Goal: Download file/media

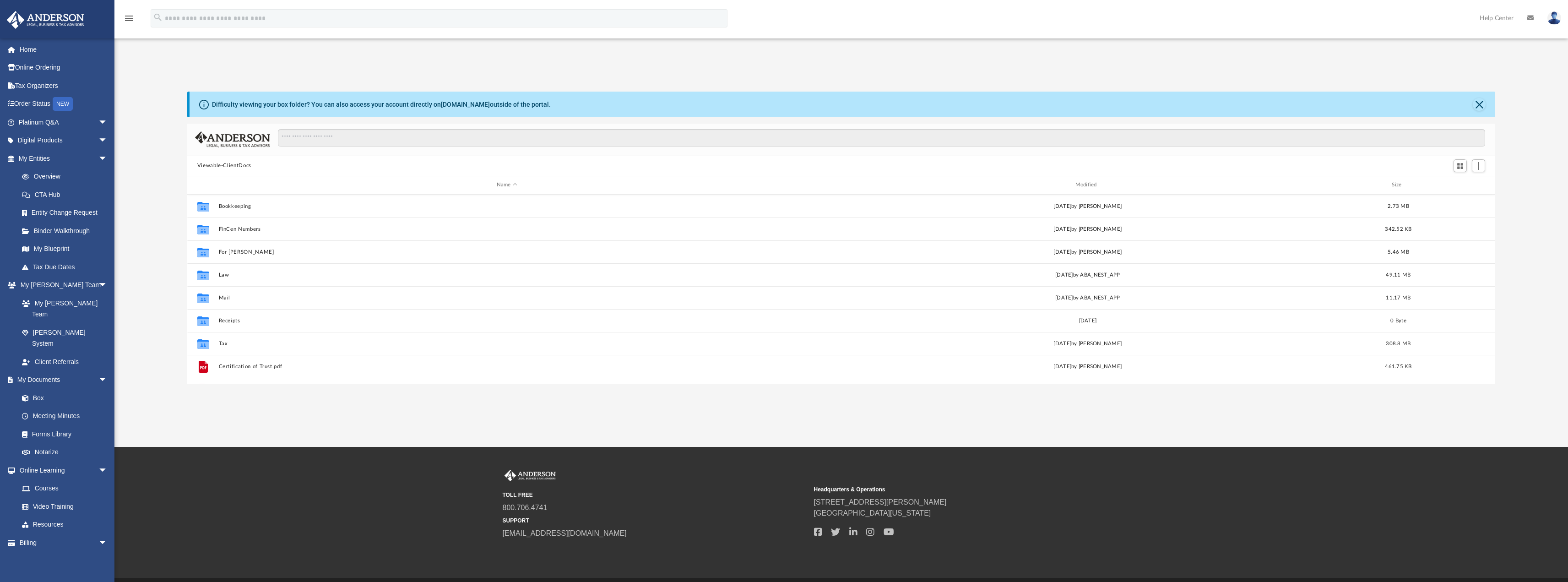
scroll to position [202, 1301]
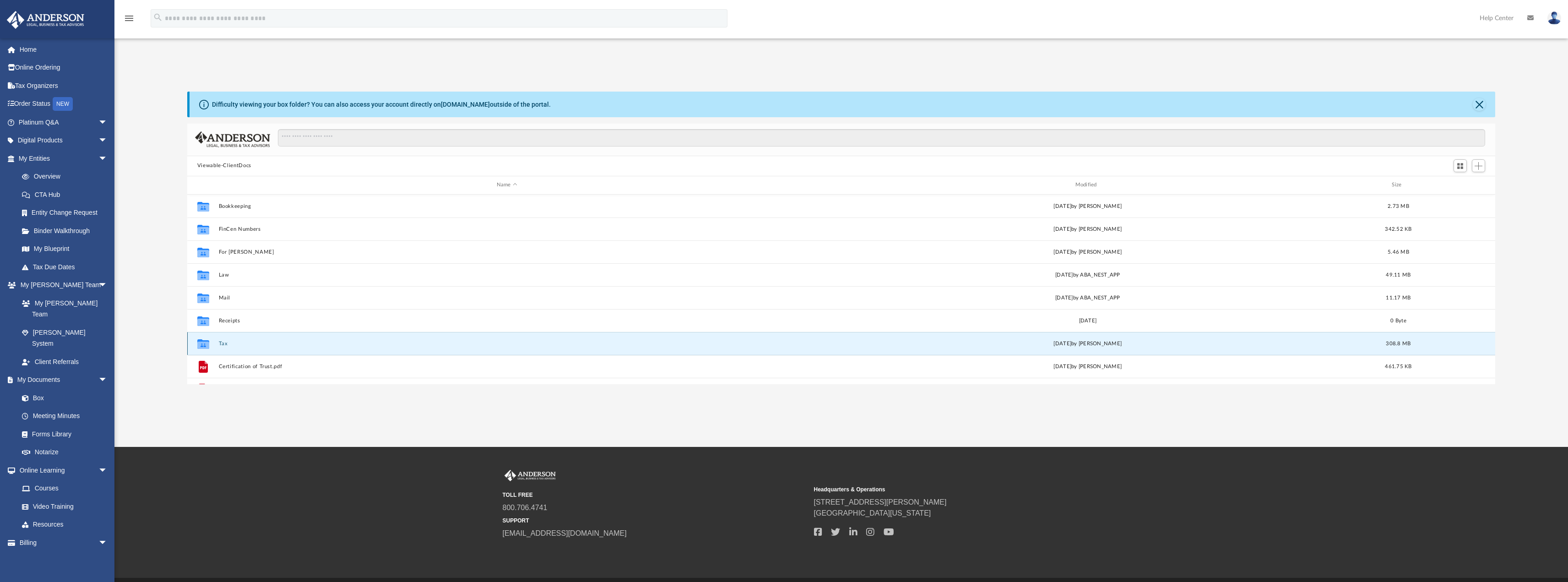
click at [227, 342] on button "Tax" at bounding box center [507, 343] width 577 height 6
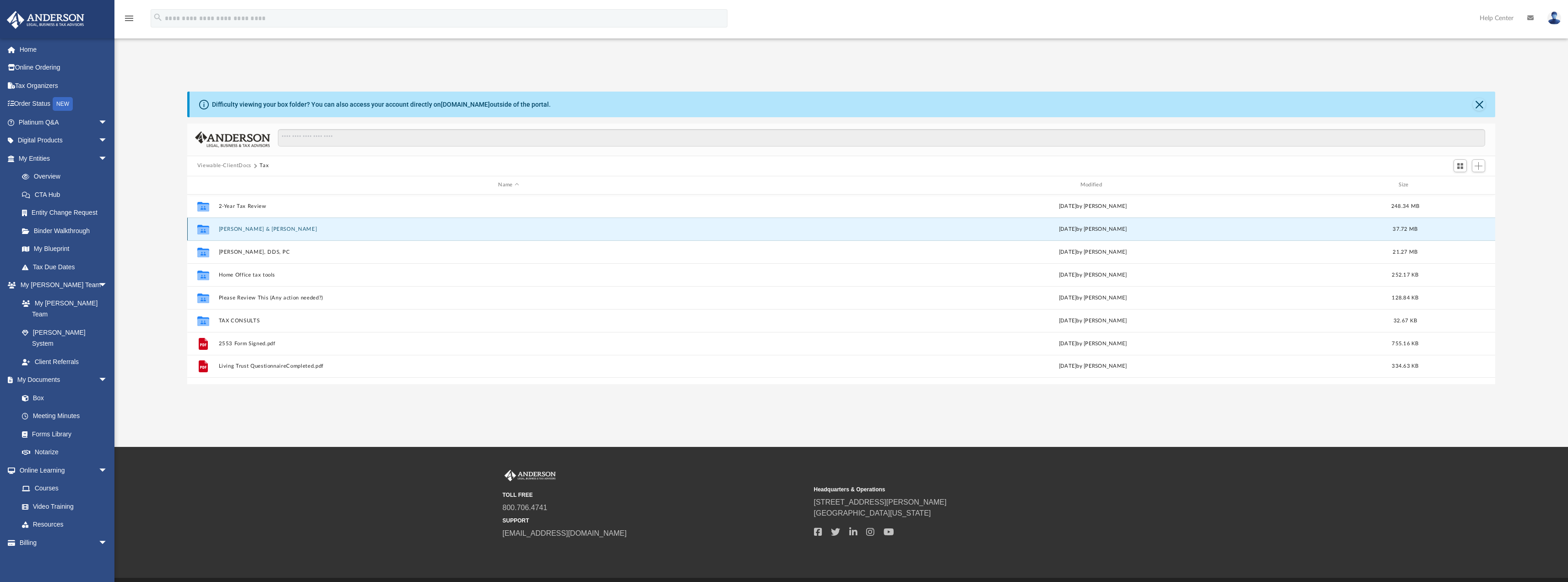
click at [264, 226] on button "[PERSON_NAME] & [PERSON_NAME]" at bounding box center [508, 228] width 580 height 6
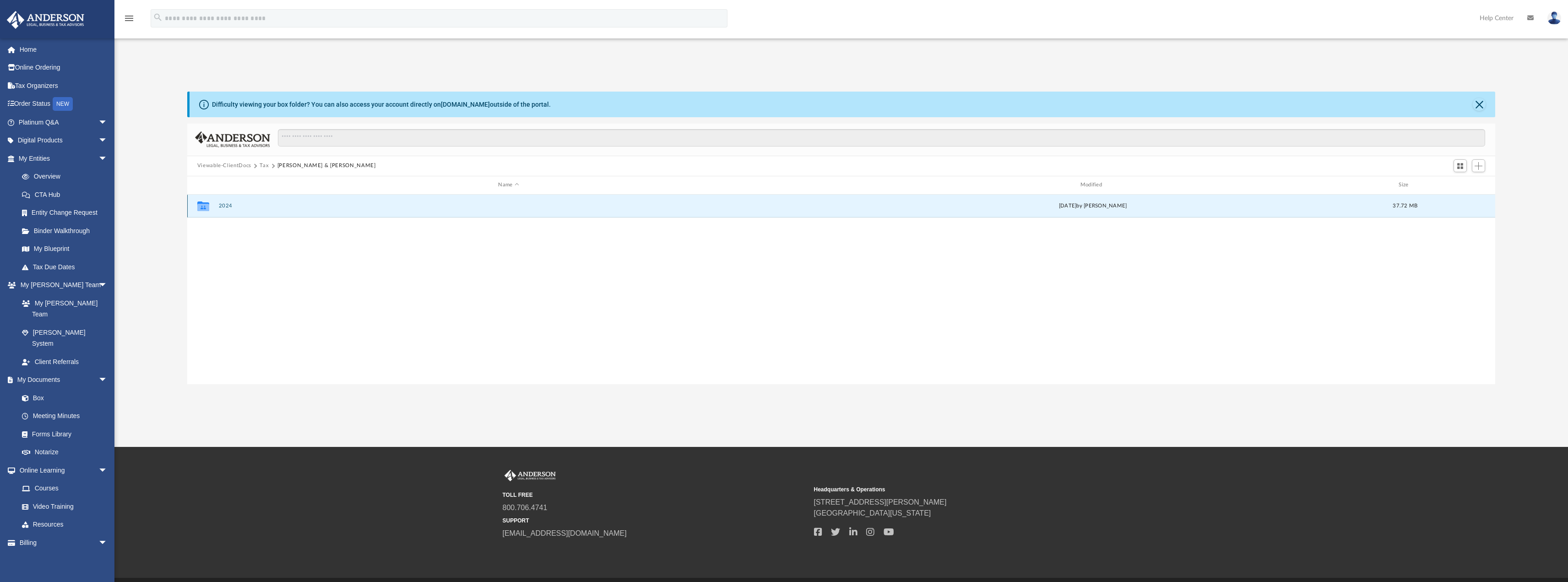
click at [223, 207] on button "2024" at bounding box center [508, 206] width 580 height 6
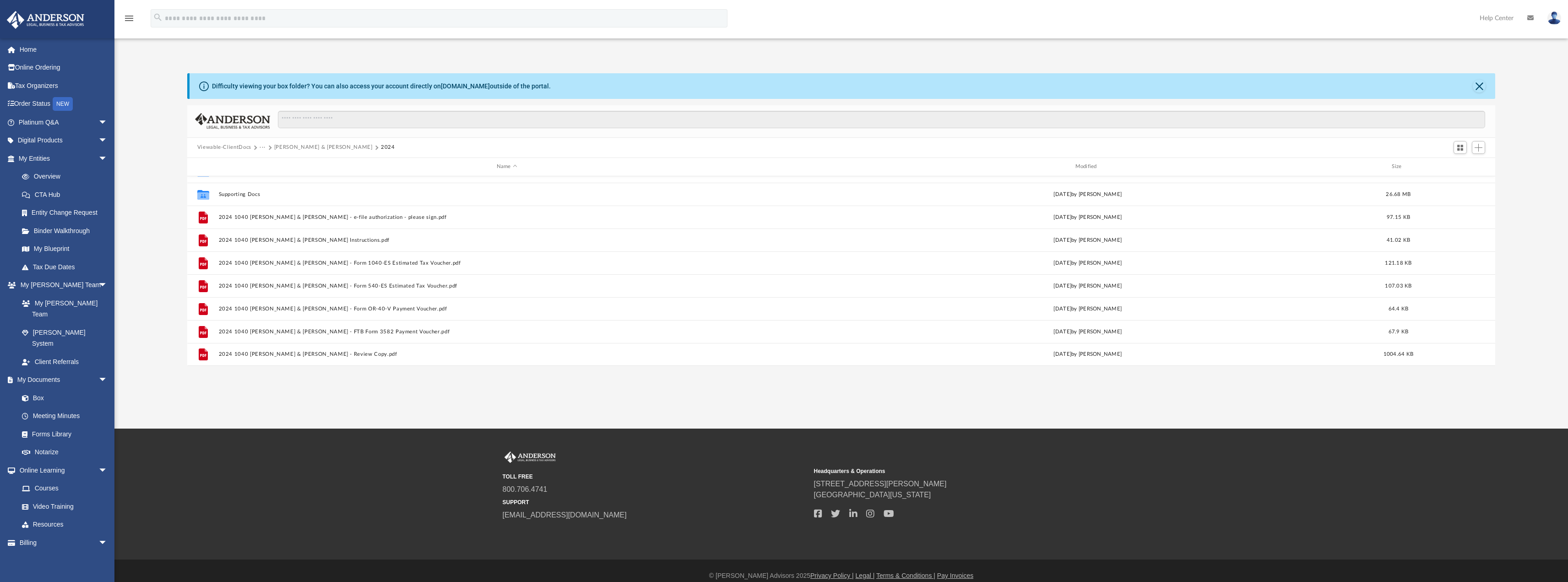
scroll to position [28, 0]
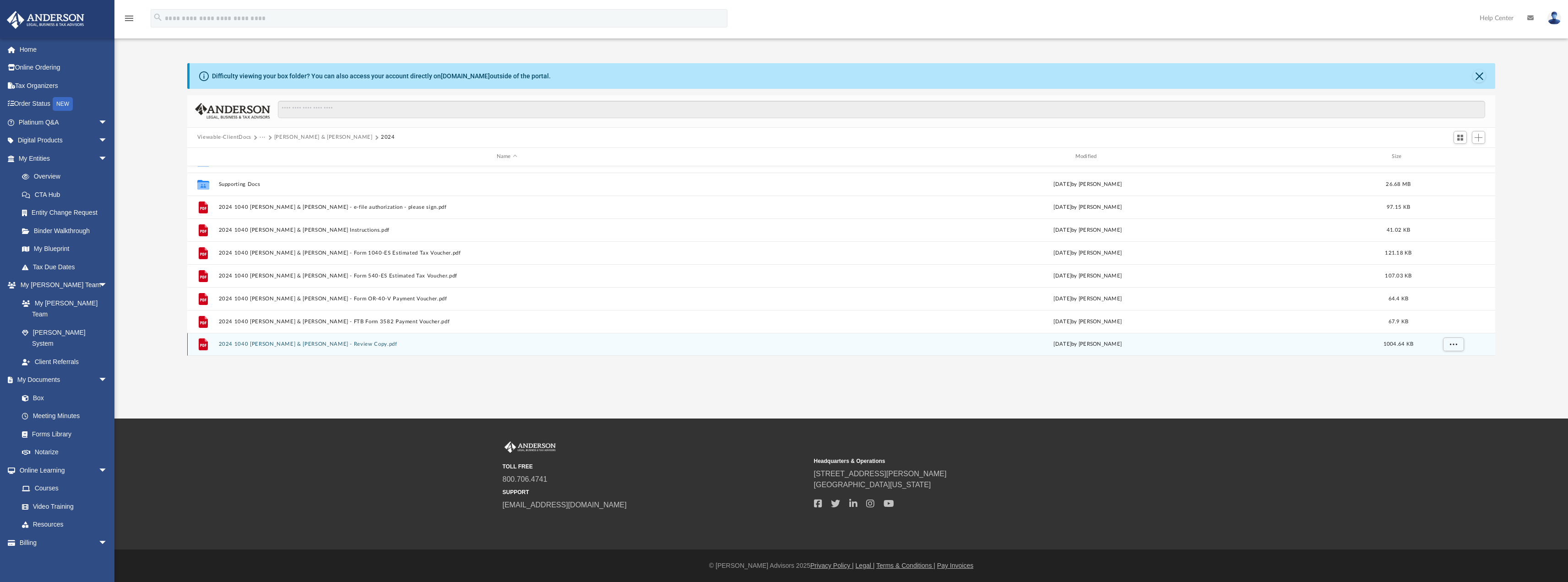
click at [308, 340] on div "File 2024 1040 [PERSON_NAME] & [PERSON_NAME] - Review Copy.pdf [DATE] by [PERSO…" at bounding box center [841, 344] width 1308 height 23
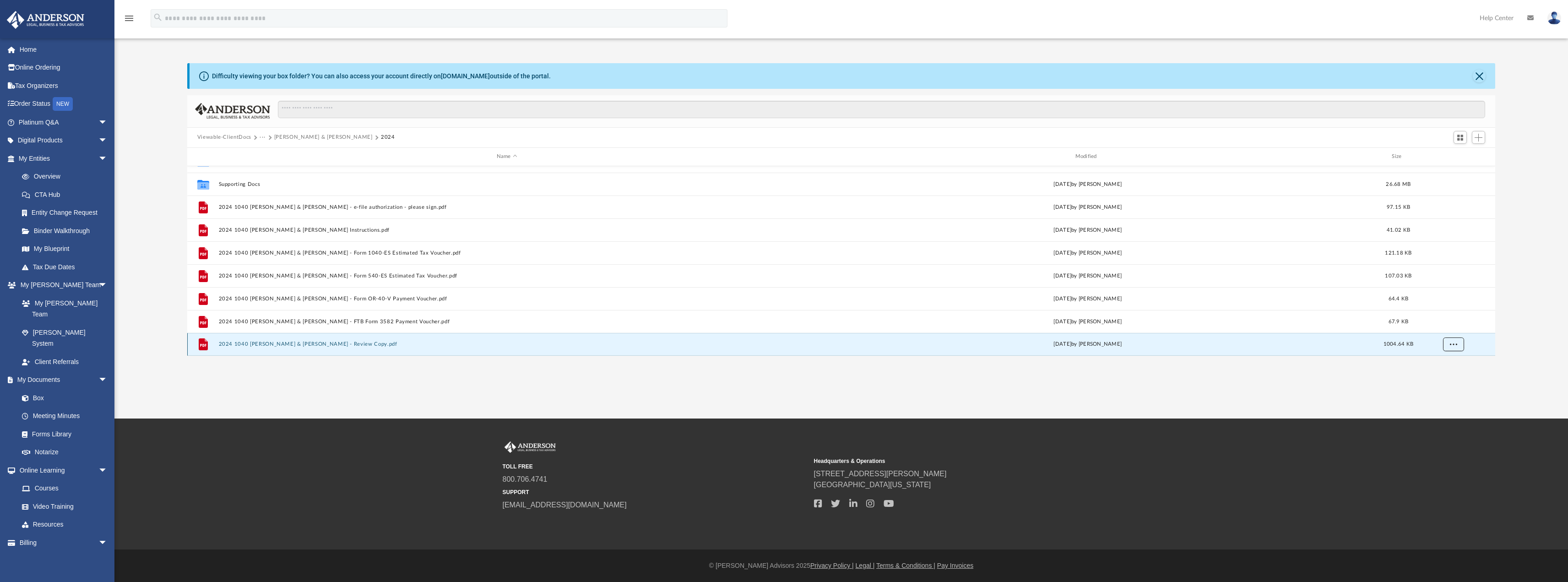
click at [1460, 341] on button "More options" at bounding box center [1453, 344] width 21 height 14
click at [1445, 324] on li "Download" at bounding box center [1445, 324] width 27 height 9
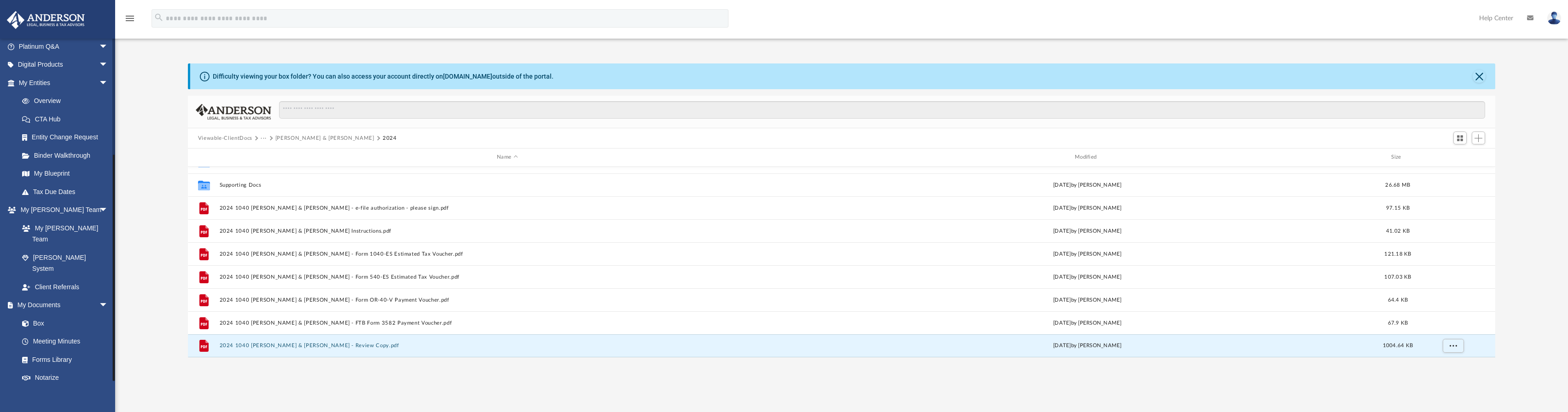
scroll to position [171, 0]
click at [60, 220] on link "Box" at bounding box center [68, 229] width 109 height 18
click at [39, 220] on link "Box" at bounding box center [68, 229] width 109 height 18
click at [310, 136] on button "[PERSON_NAME] & [PERSON_NAME]" at bounding box center [325, 138] width 99 height 8
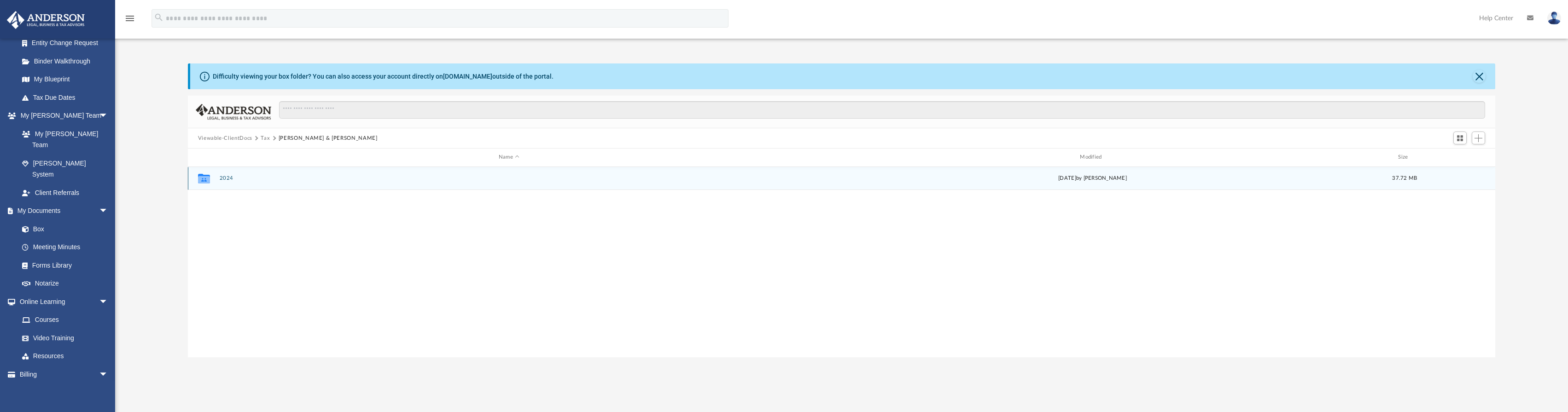
scroll to position [0, 0]
click at [267, 137] on button "Tax" at bounding box center [265, 138] width 9 height 8
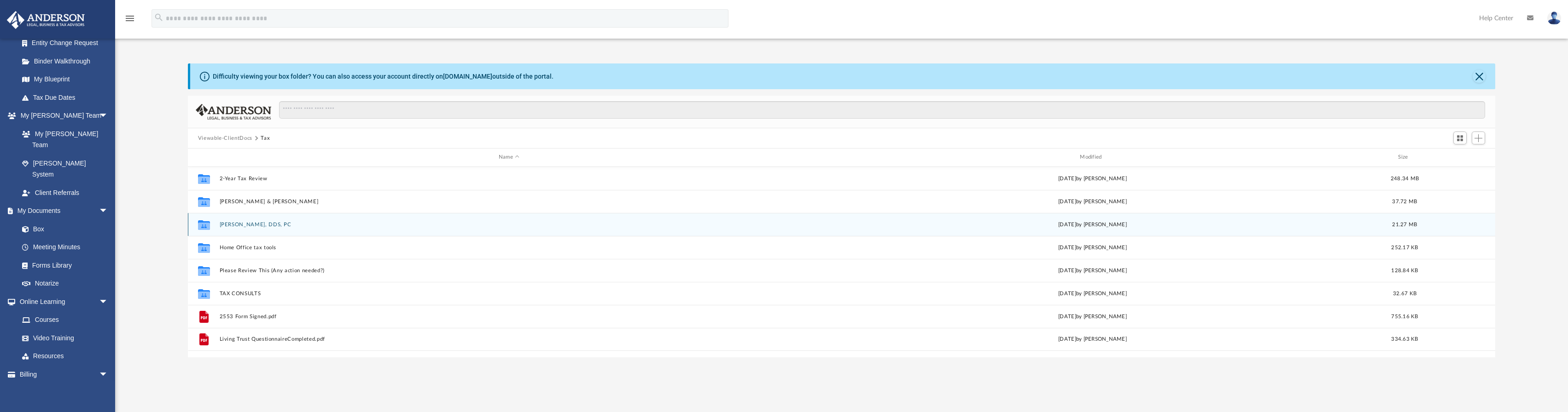
click at [254, 228] on div "Collaborated Folder [PERSON_NAME], DDS, PC [DATE] by [PERSON_NAME] 21.27 MB" at bounding box center [841, 225] width 1308 height 23
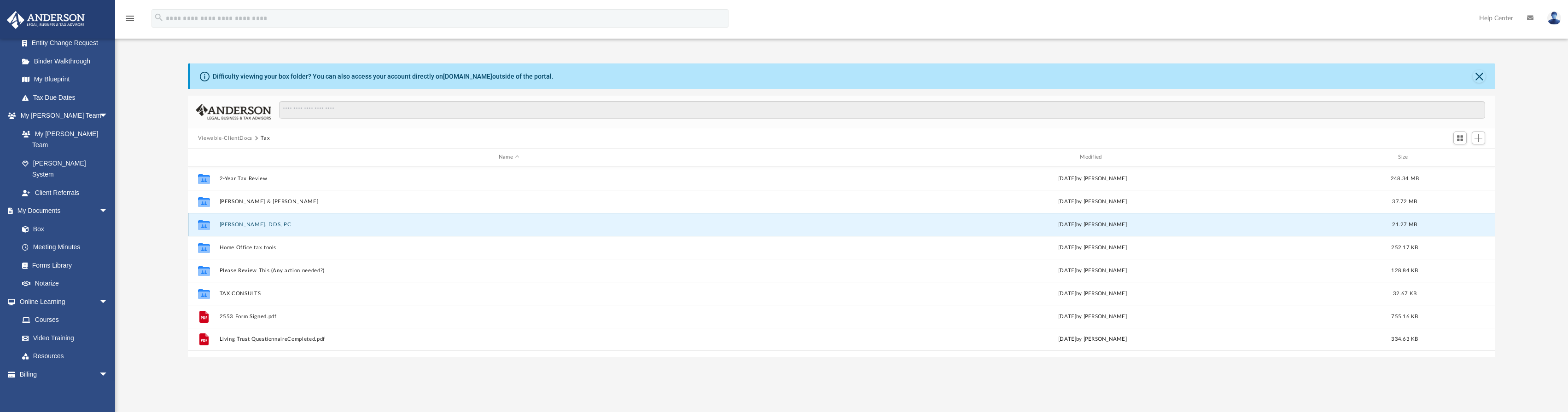
click at [257, 224] on button "[PERSON_NAME], DDS, PC" at bounding box center [508, 225] width 579 height 6
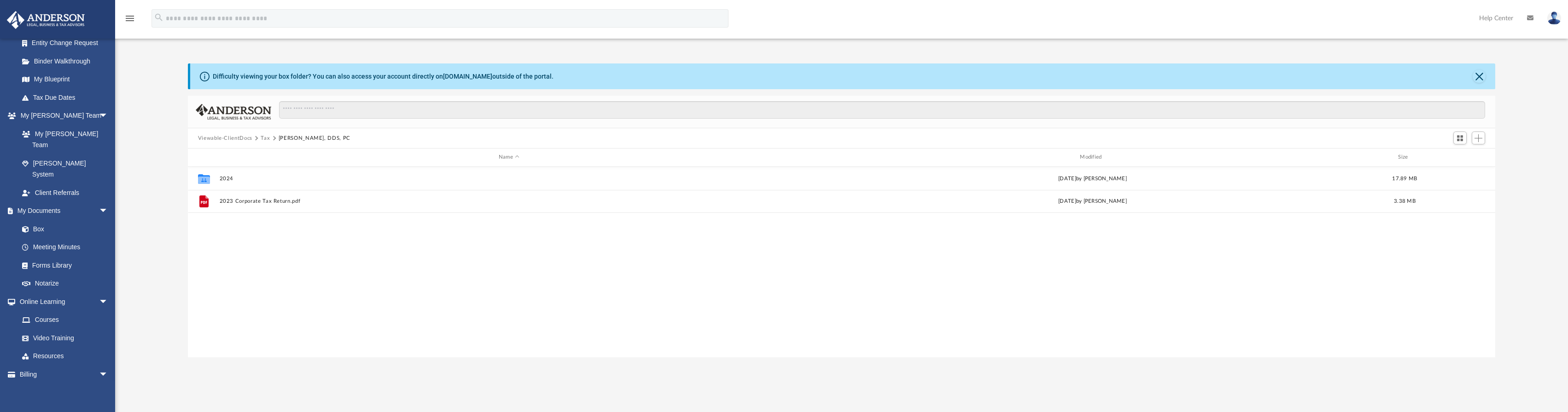
click at [267, 139] on button "Tax" at bounding box center [265, 138] width 9 height 8
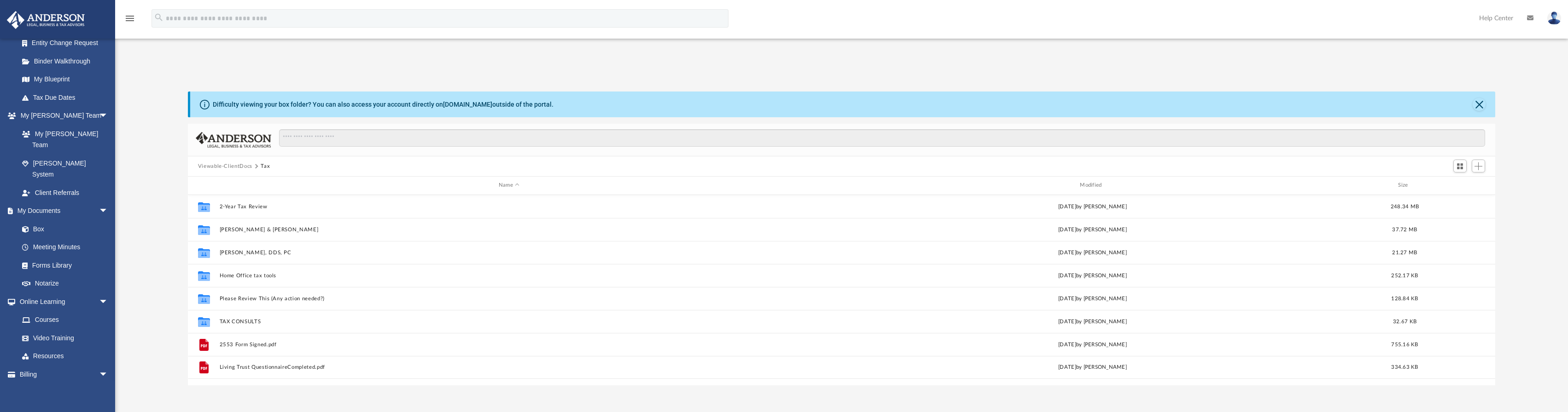
click at [225, 165] on button "Viewable-ClientDocs" at bounding box center [225, 166] width 55 height 8
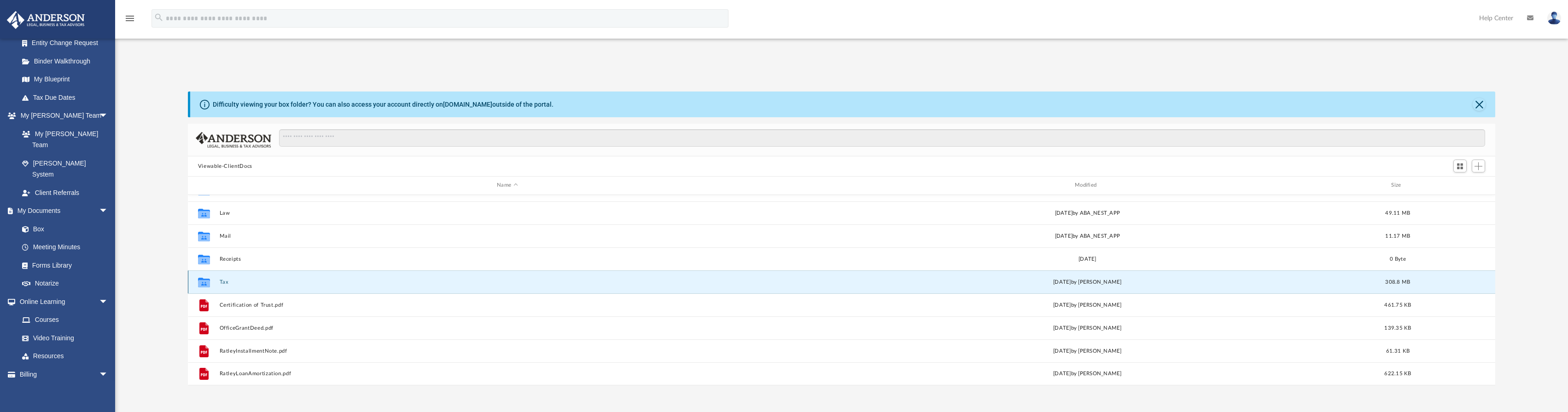
click at [221, 283] on button "Tax" at bounding box center [507, 282] width 576 height 6
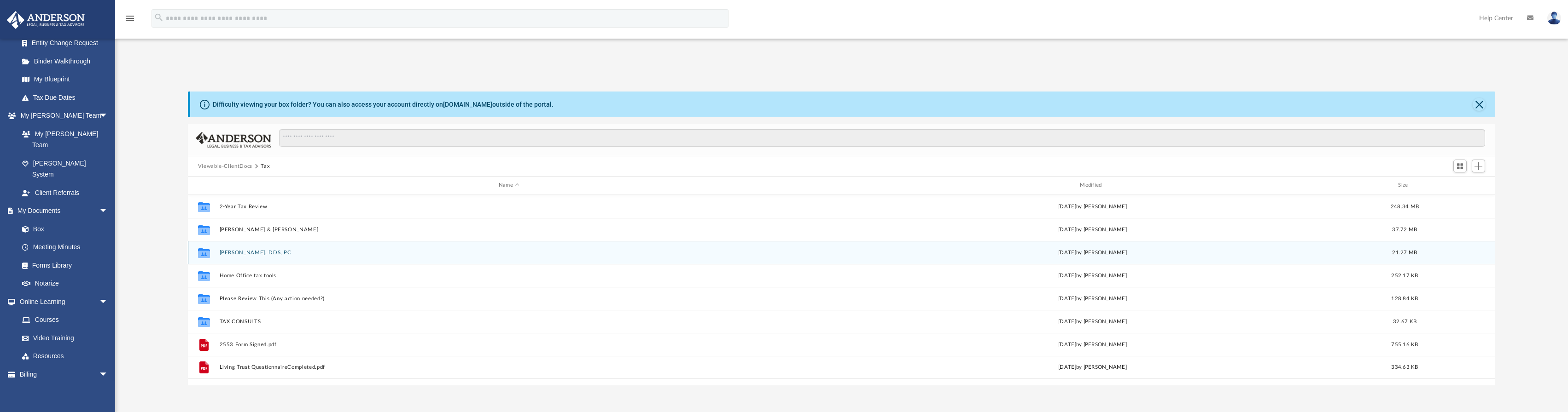
click at [241, 252] on button "[PERSON_NAME], DDS, PC" at bounding box center [508, 253] width 579 height 6
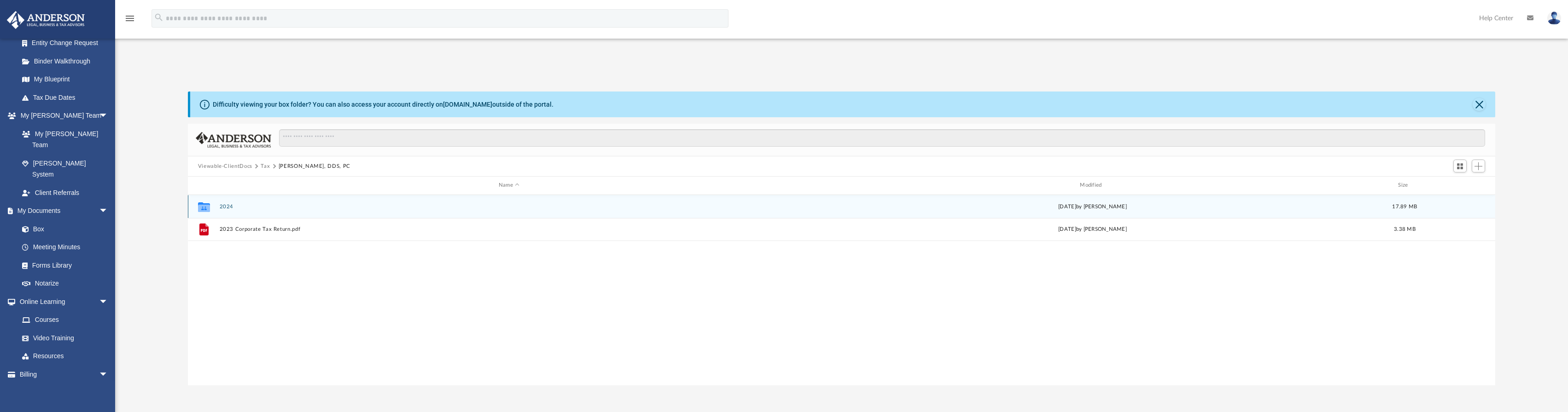
click at [225, 207] on button "2024" at bounding box center [508, 207] width 579 height 6
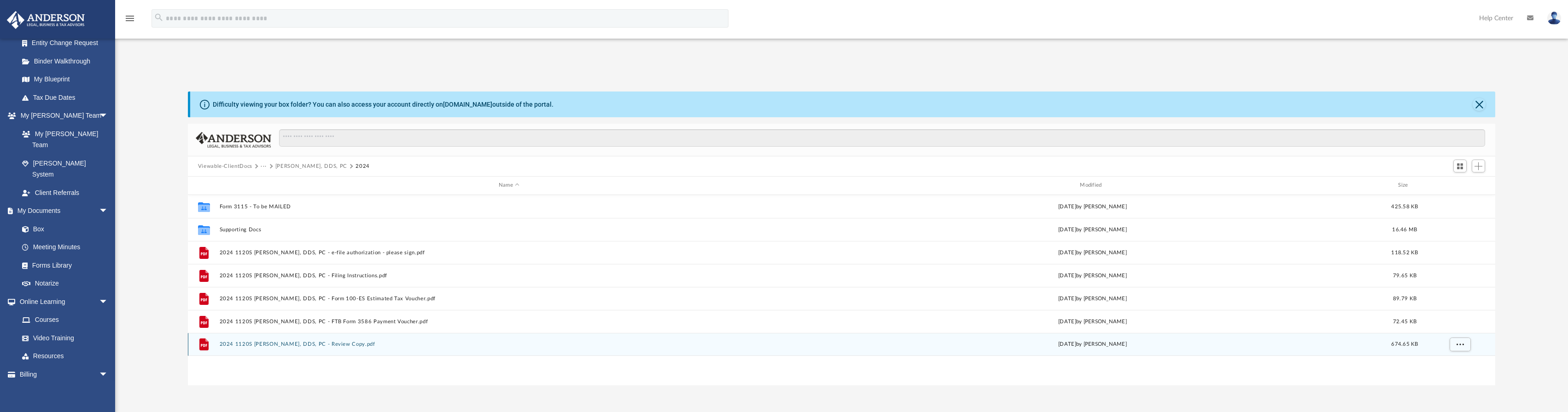
click at [270, 342] on button "2024 1120S [PERSON_NAME], DDS, PC - Review Copy.pdf" at bounding box center [508, 344] width 579 height 6
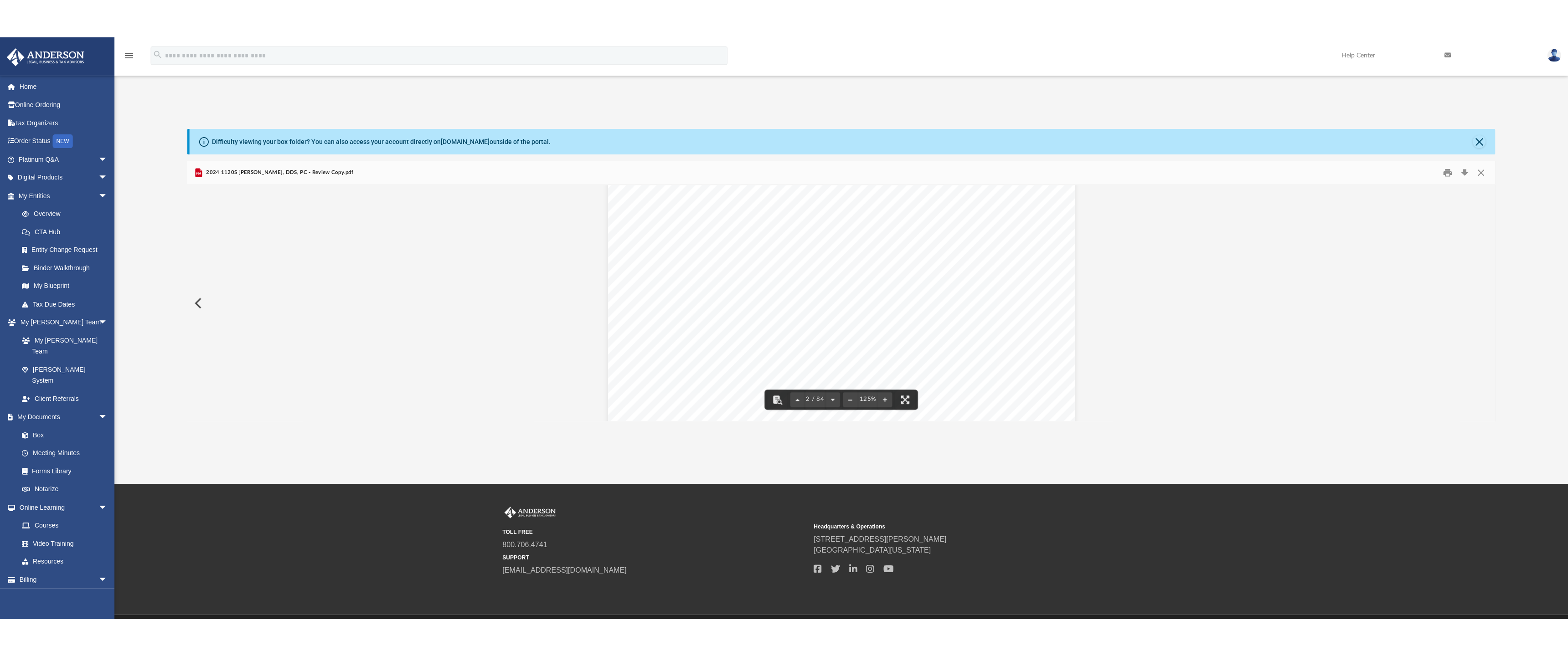
scroll to position [1002, 0]
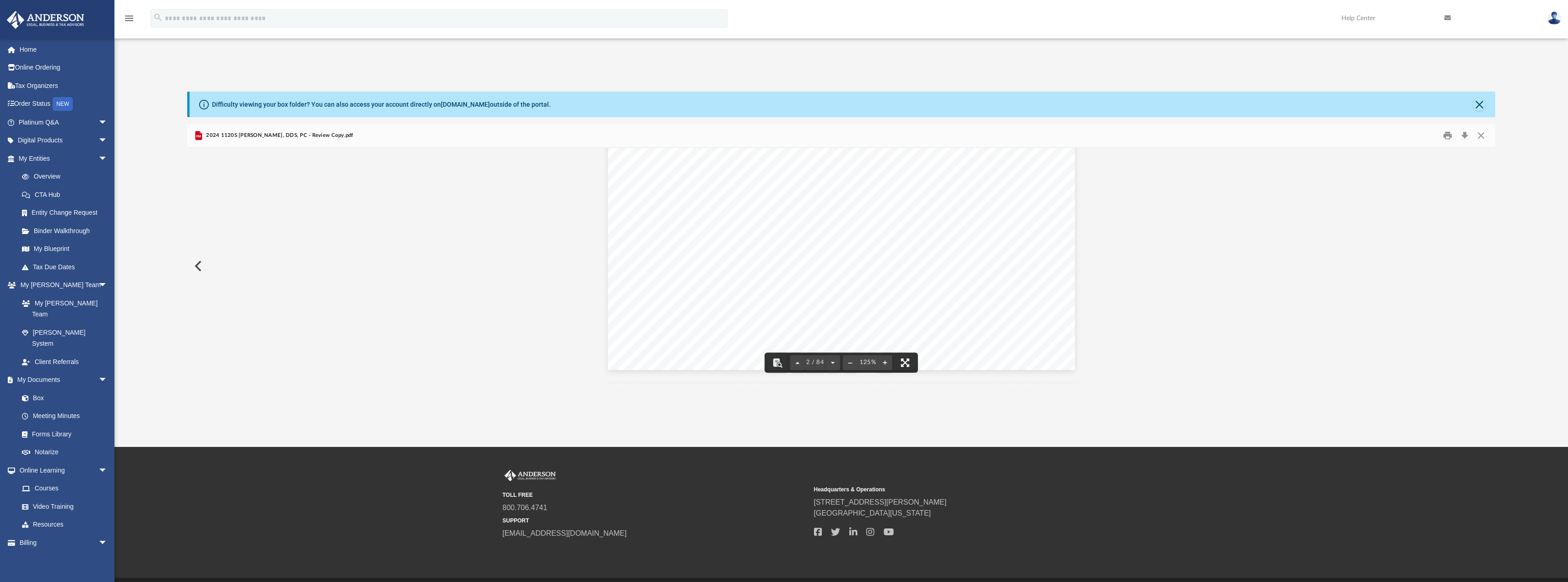
click at [908, 357] on button "File preview" at bounding box center [905, 363] width 20 height 20
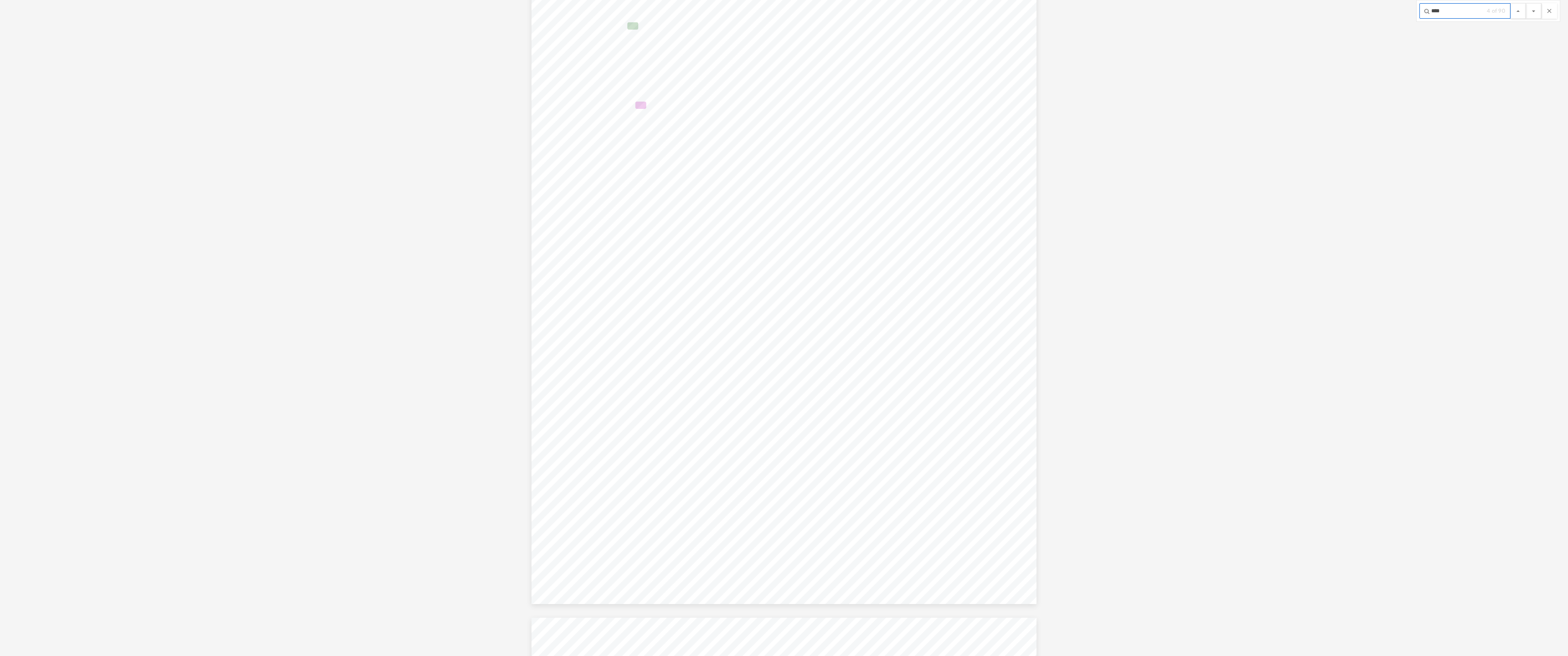
scroll to position [7250, 0]
click at [1531, 11] on button "File preview" at bounding box center [1534, 11] width 16 height 16
click at [1531, 9] on button "File preview" at bounding box center [1534, 11] width 16 height 16
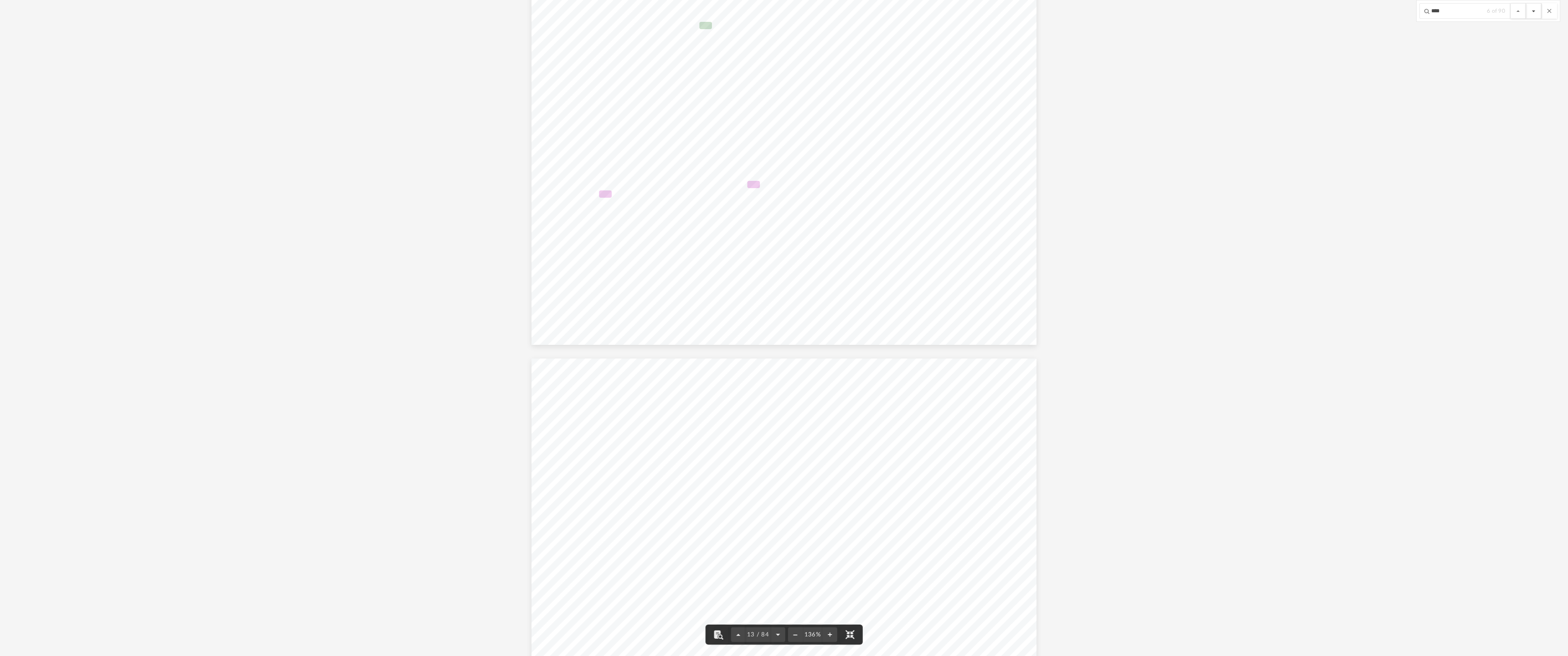
click at [1532, 11] on button "File preview" at bounding box center [1534, 11] width 16 height 16
click at [1533, 11] on button "File preview" at bounding box center [1534, 11] width 16 height 16
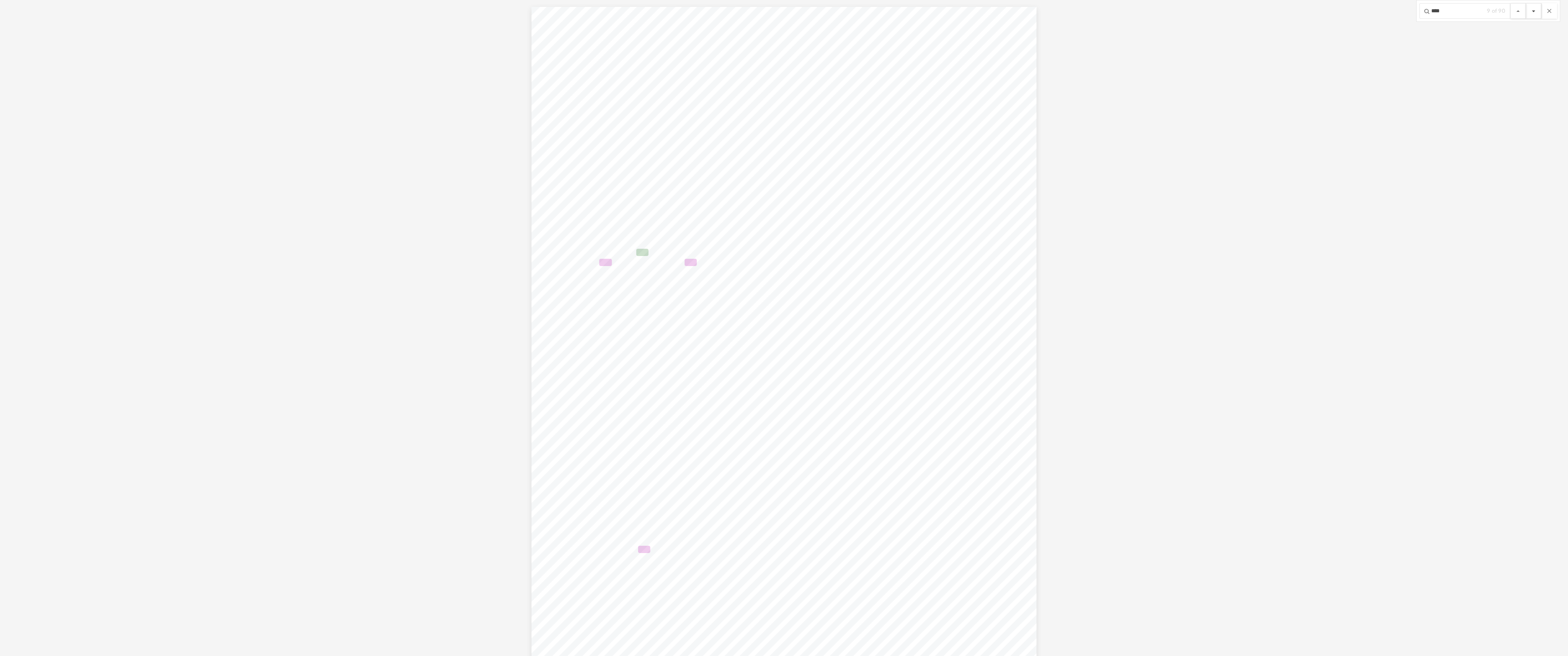
scroll to position [10090, 0]
click at [1533, 11] on button "File preview" at bounding box center [1534, 11] width 16 height 16
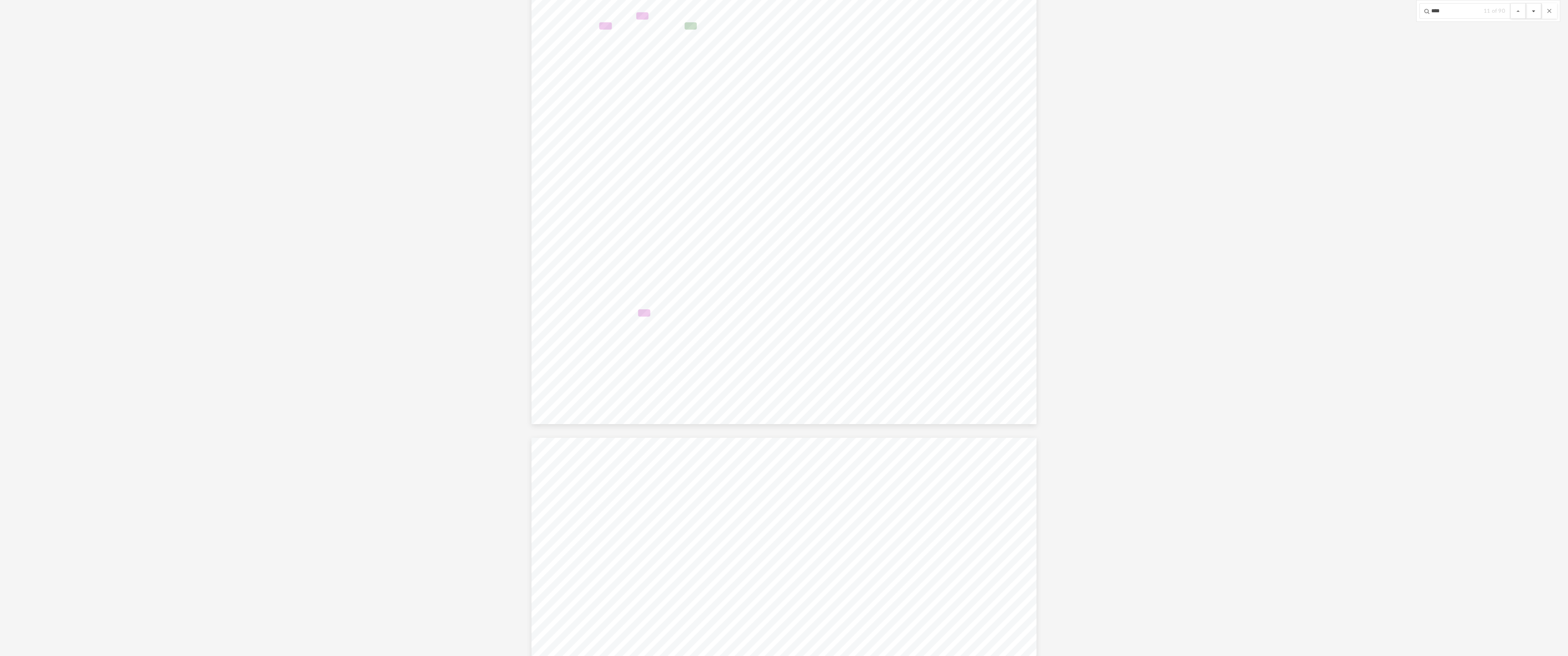
scroll to position [10387, 0]
click at [1533, 11] on button "File preview" at bounding box center [1534, 11] width 16 height 16
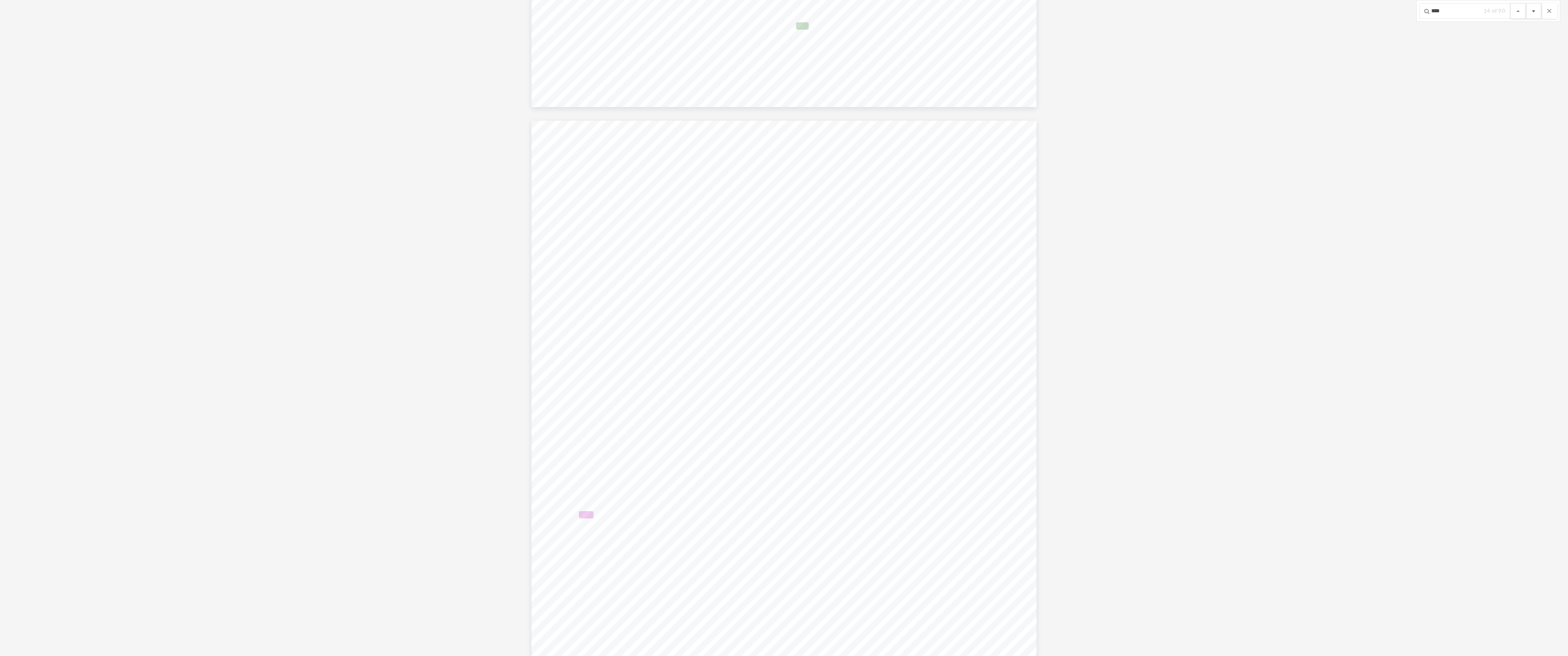
click at [1533, 11] on button "File preview" at bounding box center [1534, 11] width 16 height 16
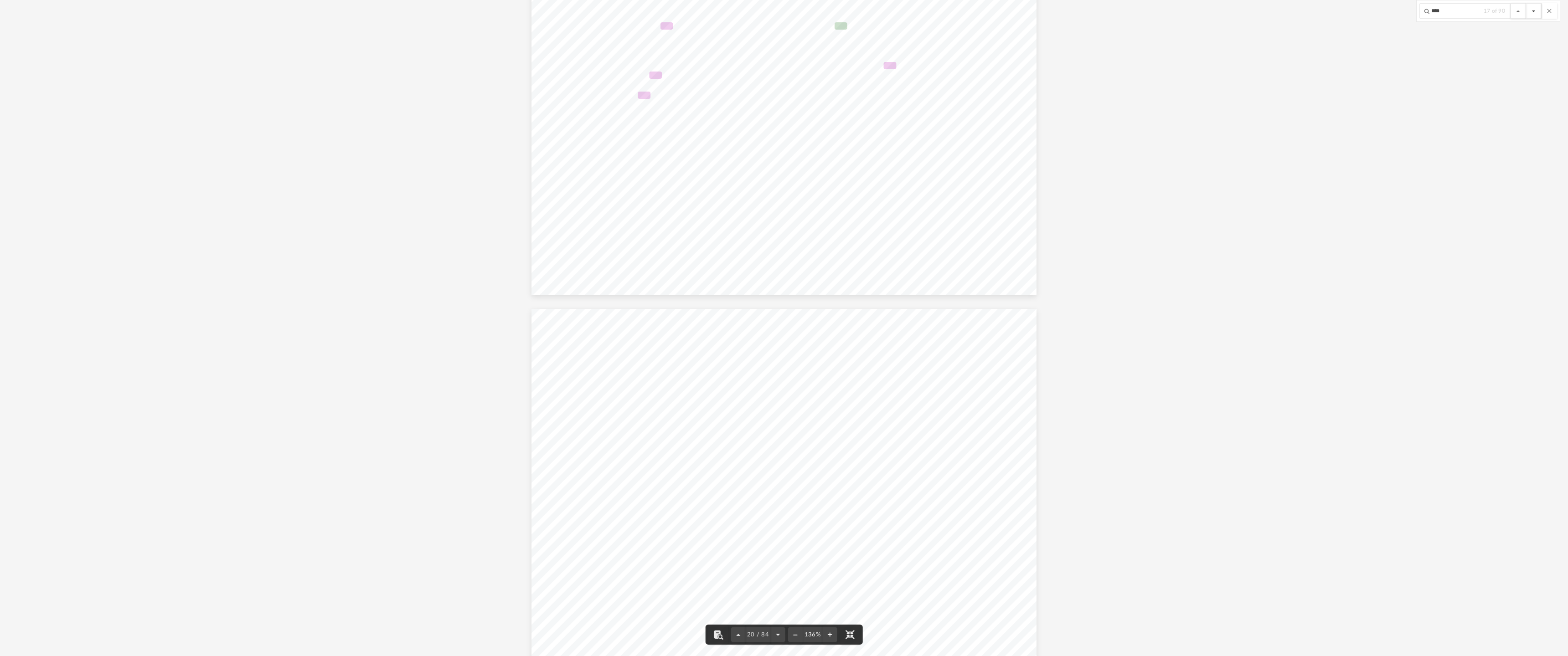
click at [1533, 10] on button "File preview" at bounding box center [1534, 11] width 16 height 16
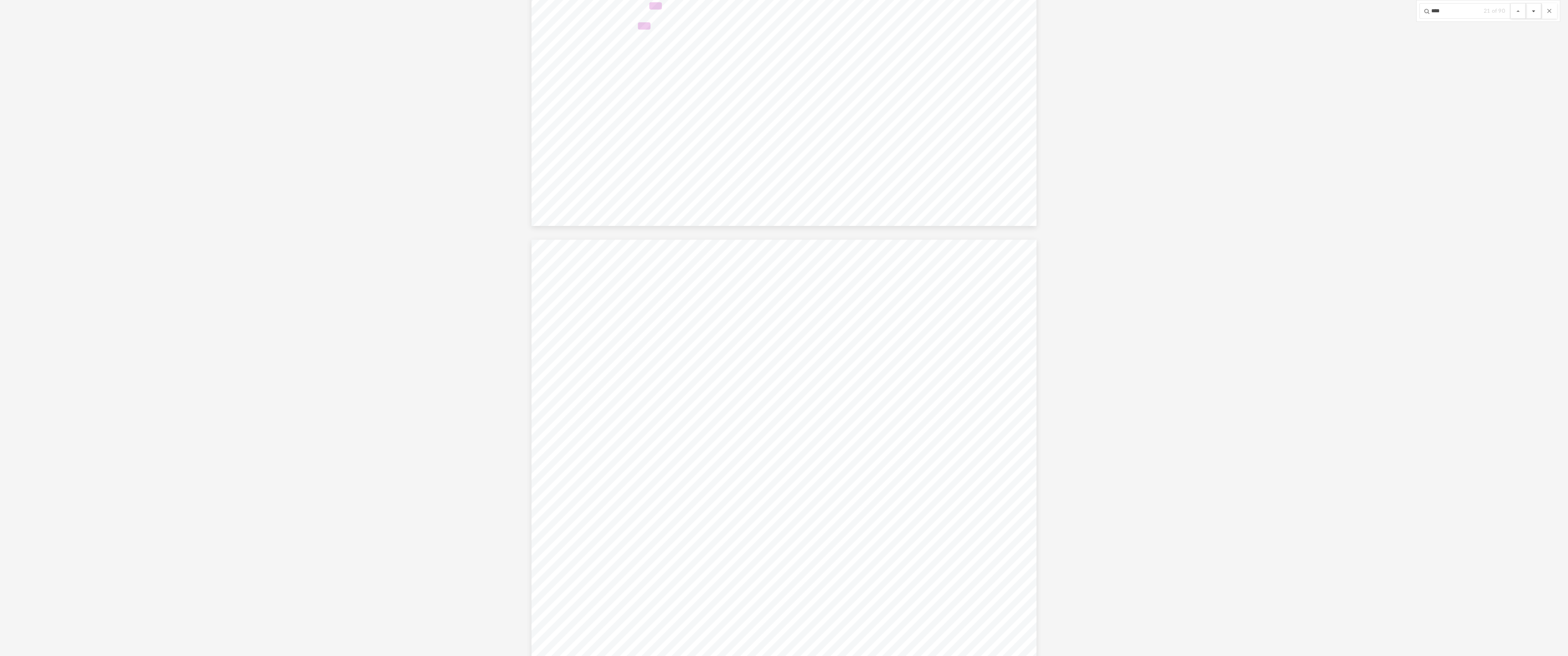
scroll to position [13575, 0]
click at [1533, 10] on button "File preview" at bounding box center [1534, 11] width 16 height 16
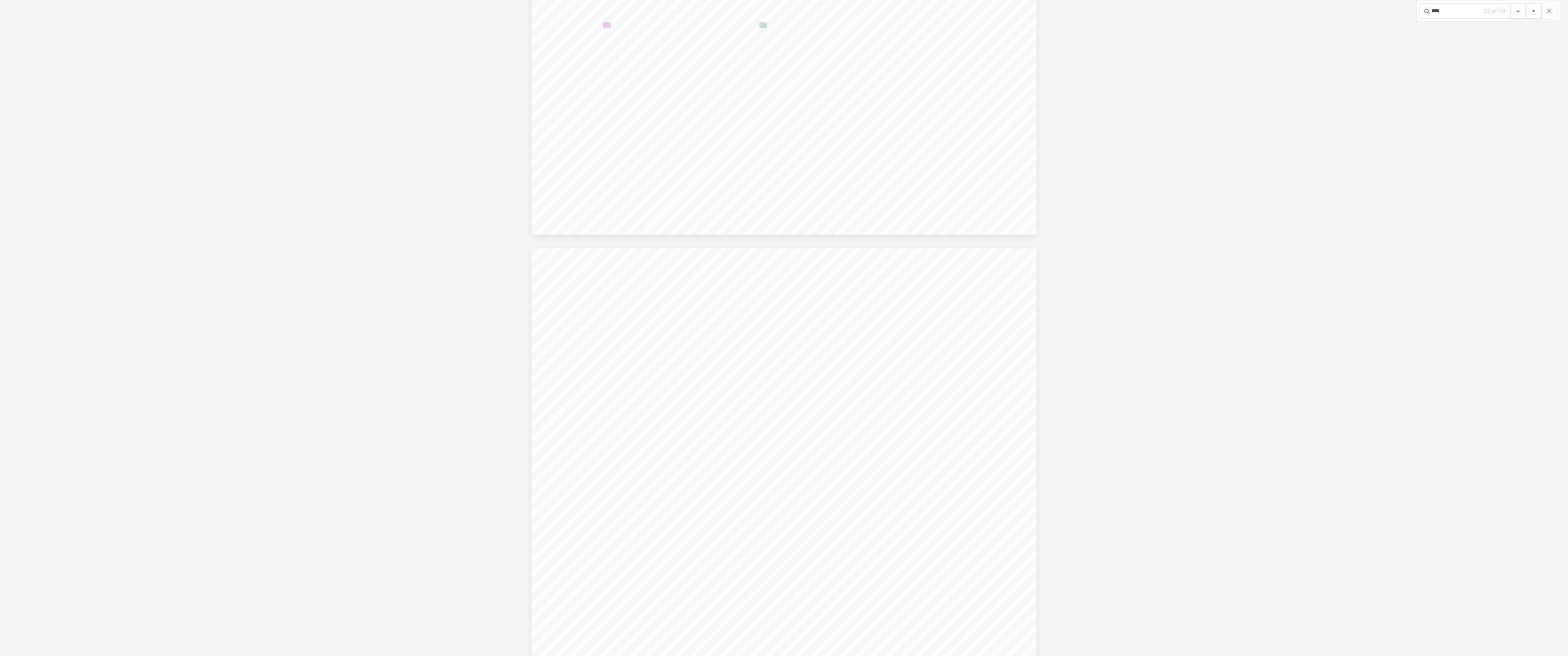
scroll to position [14144, 0]
click at [1533, 10] on button "File preview" at bounding box center [1534, 11] width 16 height 16
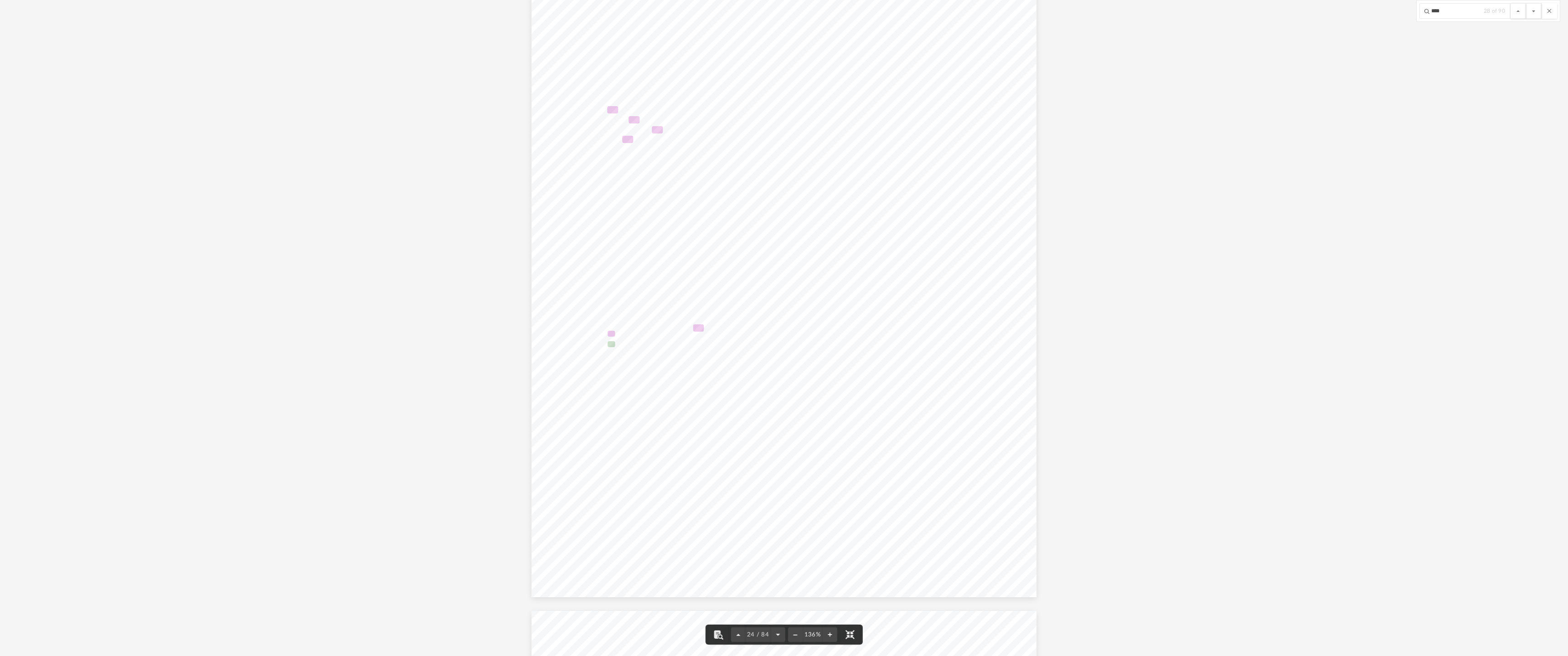
scroll to position [15129, 0]
click at [1533, 9] on button "File preview" at bounding box center [1534, 11] width 16 height 16
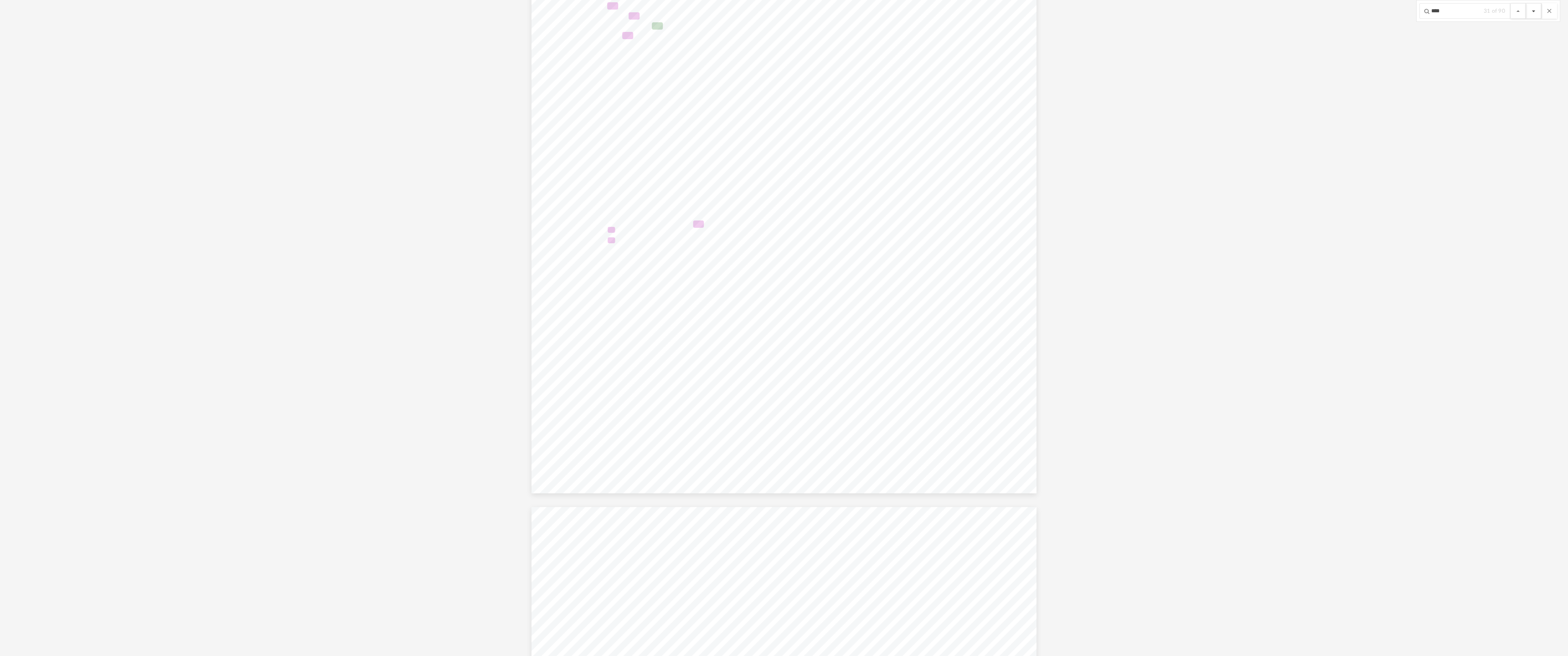
click at [1533, 9] on button "File preview" at bounding box center [1534, 11] width 16 height 16
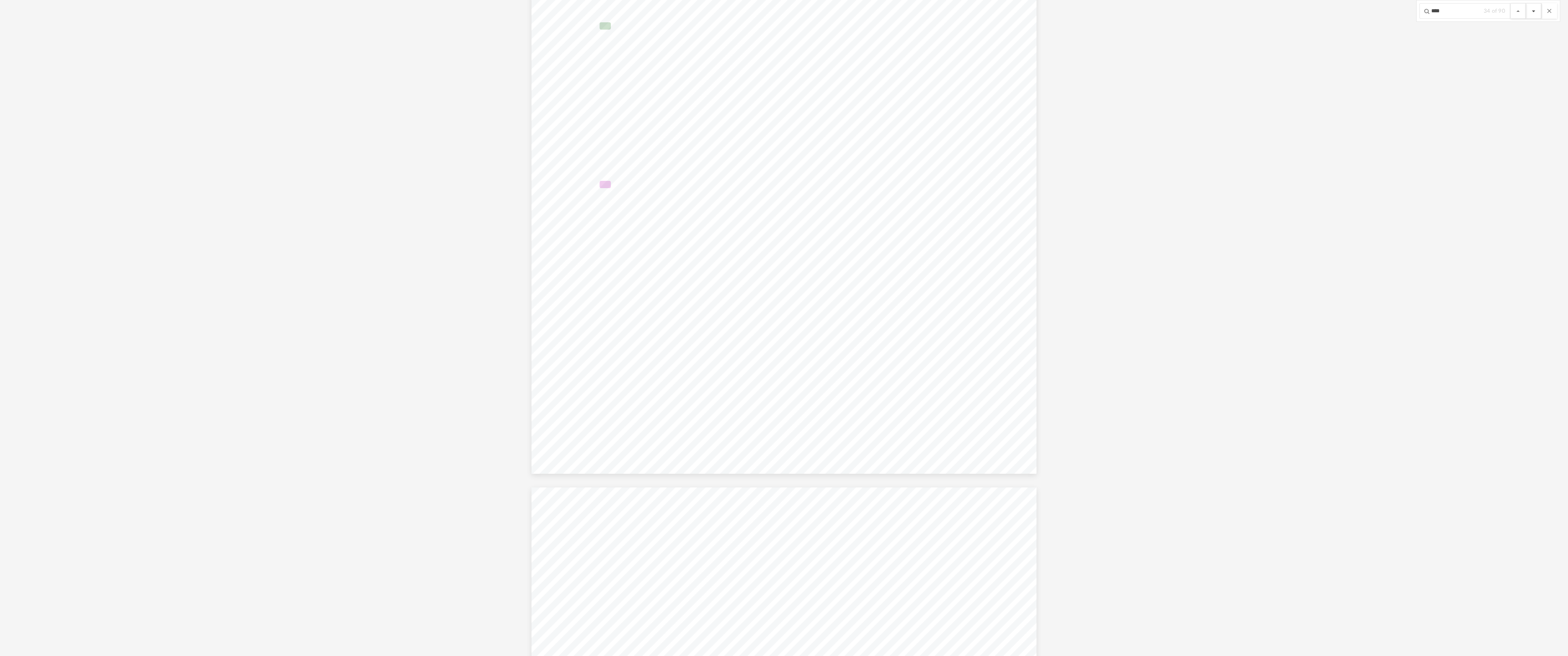
click at [1533, 9] on button "File preview" at bounding box center [1534, 11] width 16 height 16
type input "******"
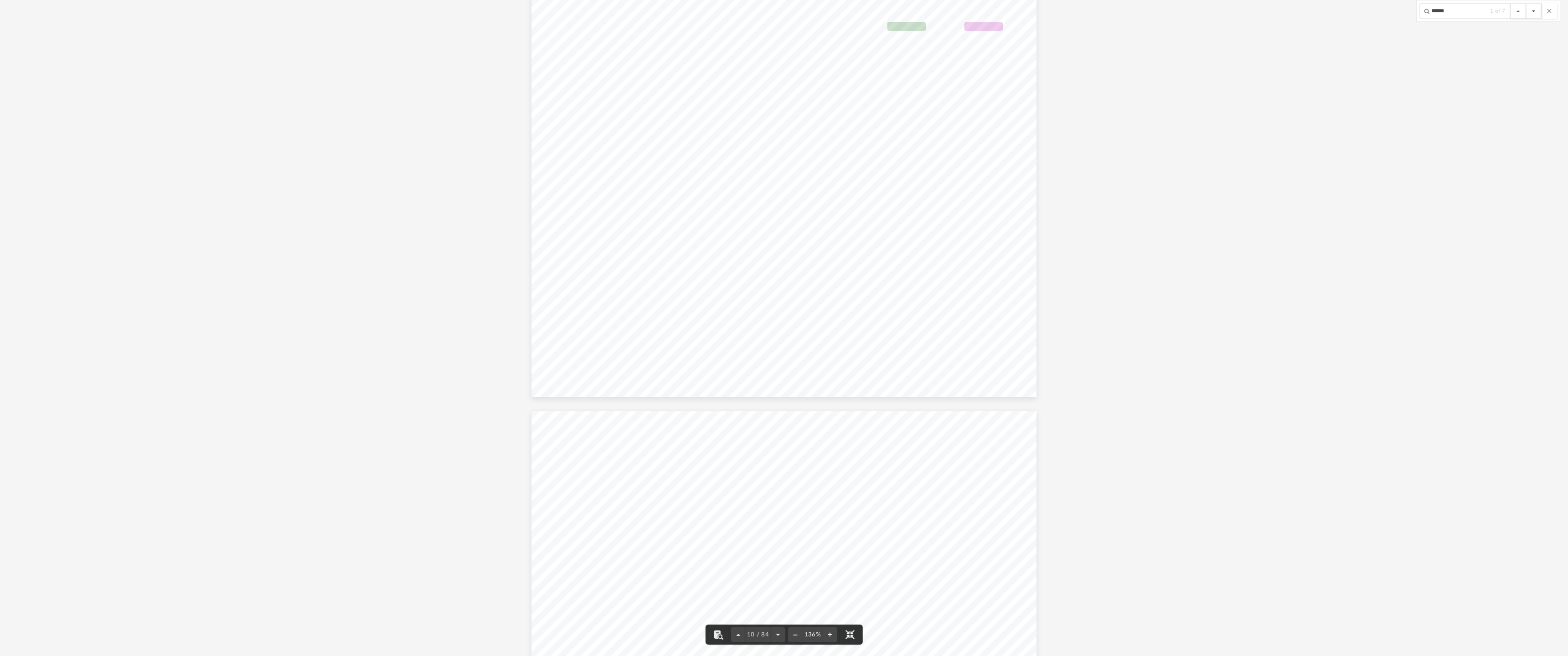
click at [1535, 13] on button "File preview" at bounding box center [1534, 11] width 16 height 16
click at [1538, 9] on button "File preview" at bounding box center [1534, 11] width 16 height 16
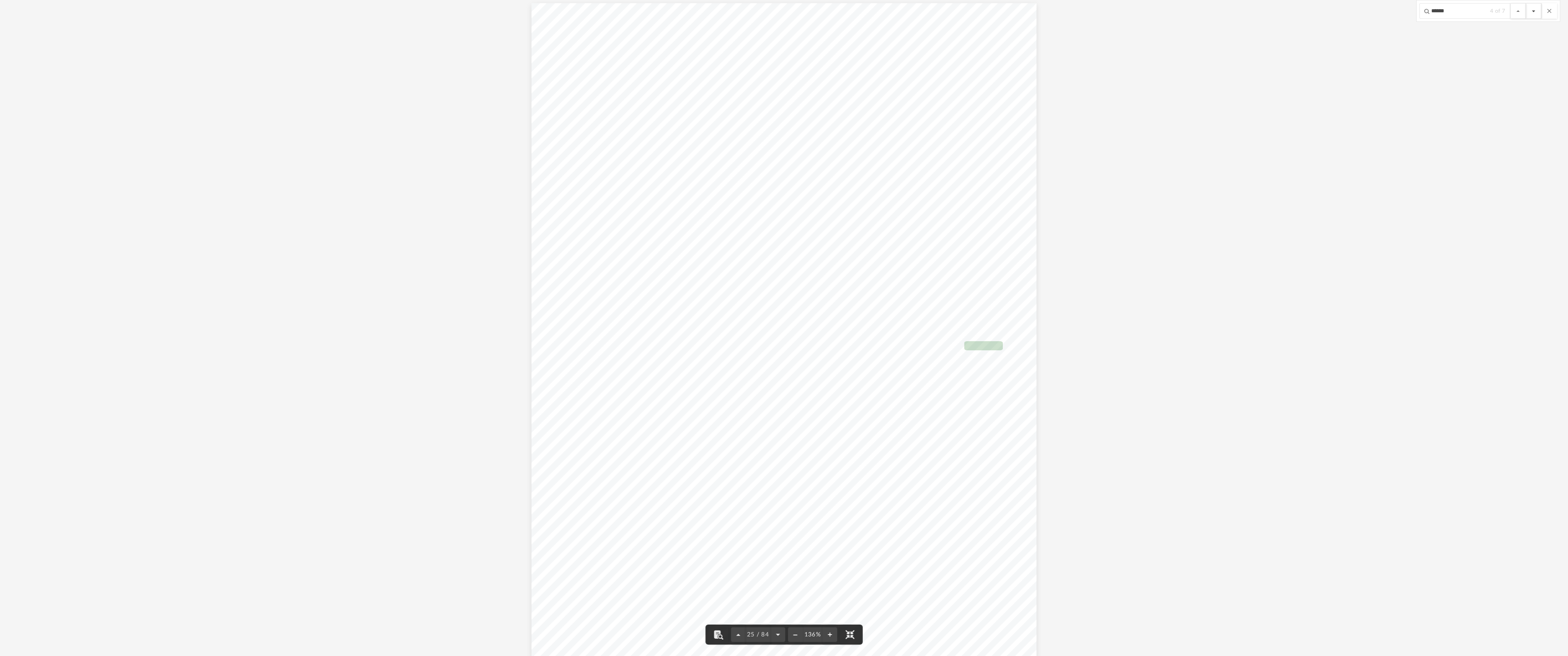
click at [1533, 12] on button "File preview" at bounding box center [1534, 11] width 16 height 16
click at [1533, 9] on button "File preview" at bounding box center [1534, 11] width 16 height 16
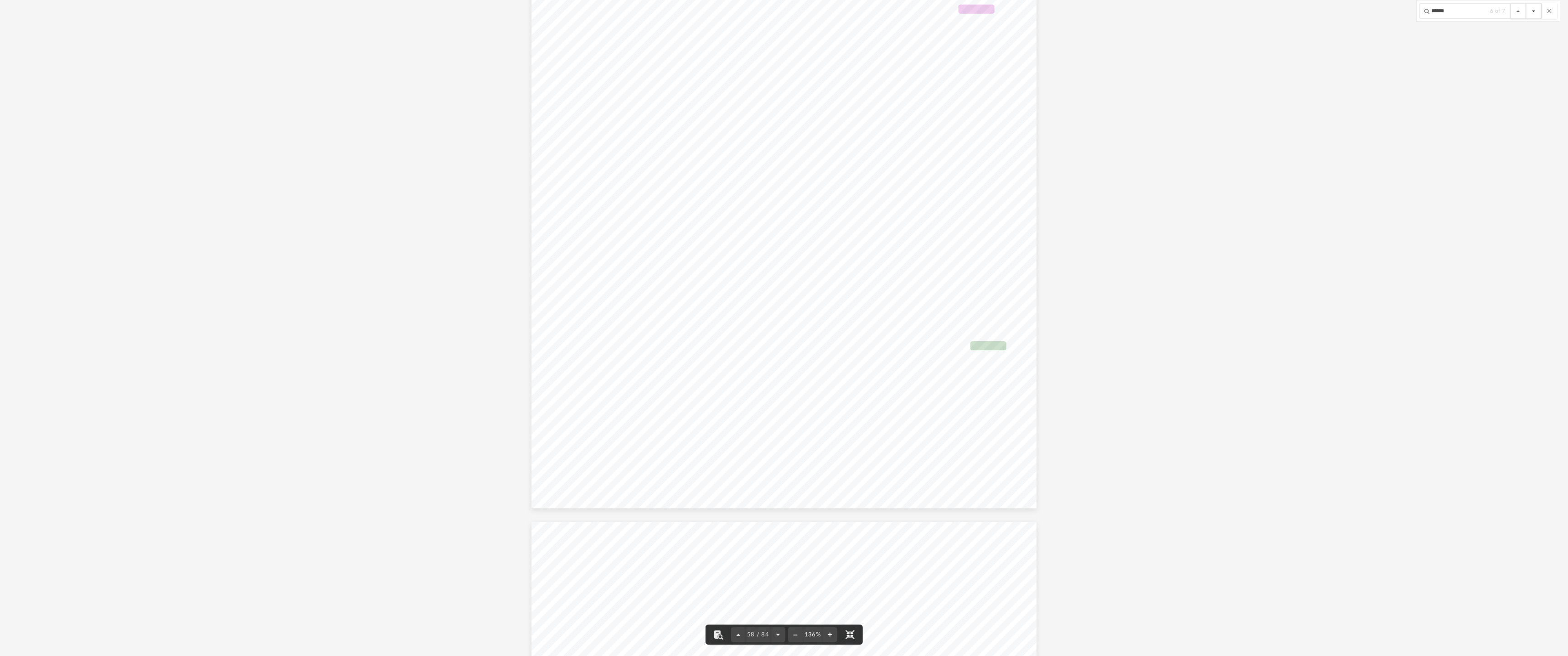
scroll to position [41142, 0]
click at [1533, 9] on button "File preview" at bounding box center [1534, 11] width 16 height 16
click at [1531, 11] on button "File preview" at bounding box center [1534, 11] width 16 height 16
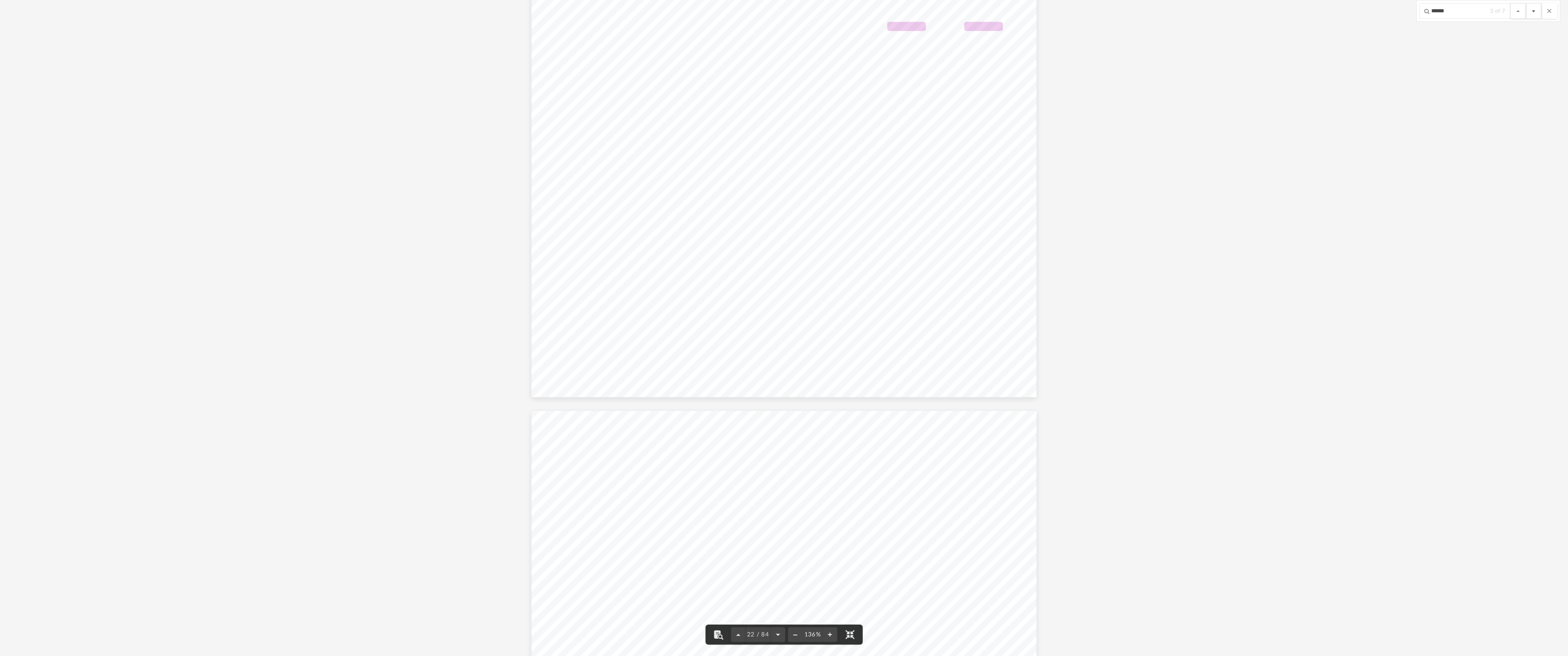
scroll to position [14140, 0]
click at [1531, 11] on button "File preview" at bounding box center [1534, 11] width 16 height 16
click at [1532, 13] on button "File preview" at bounding box center [1534, 11] width 16 height 16
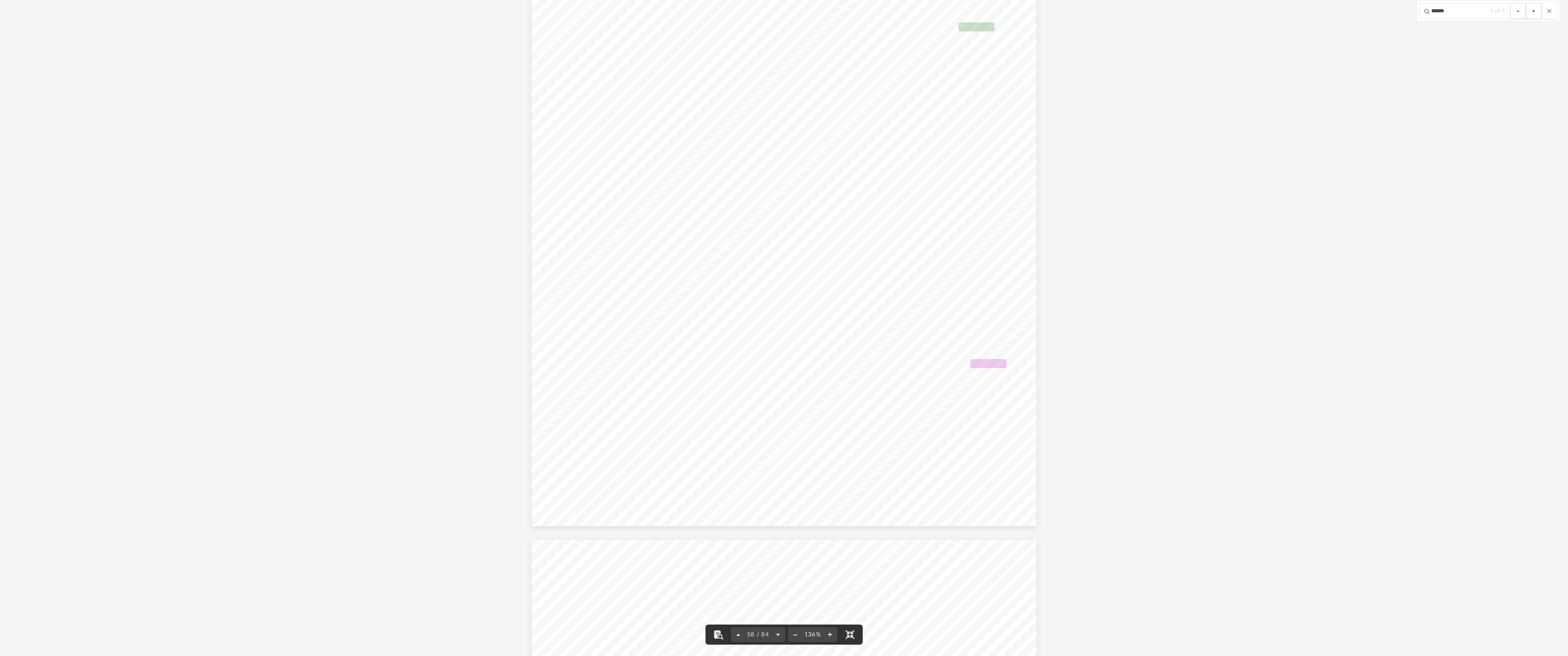
scroll to position [37474, 0]
click at [1532, 13] on button "File preview" at bounding box center [1534, 11] width 16 height 16
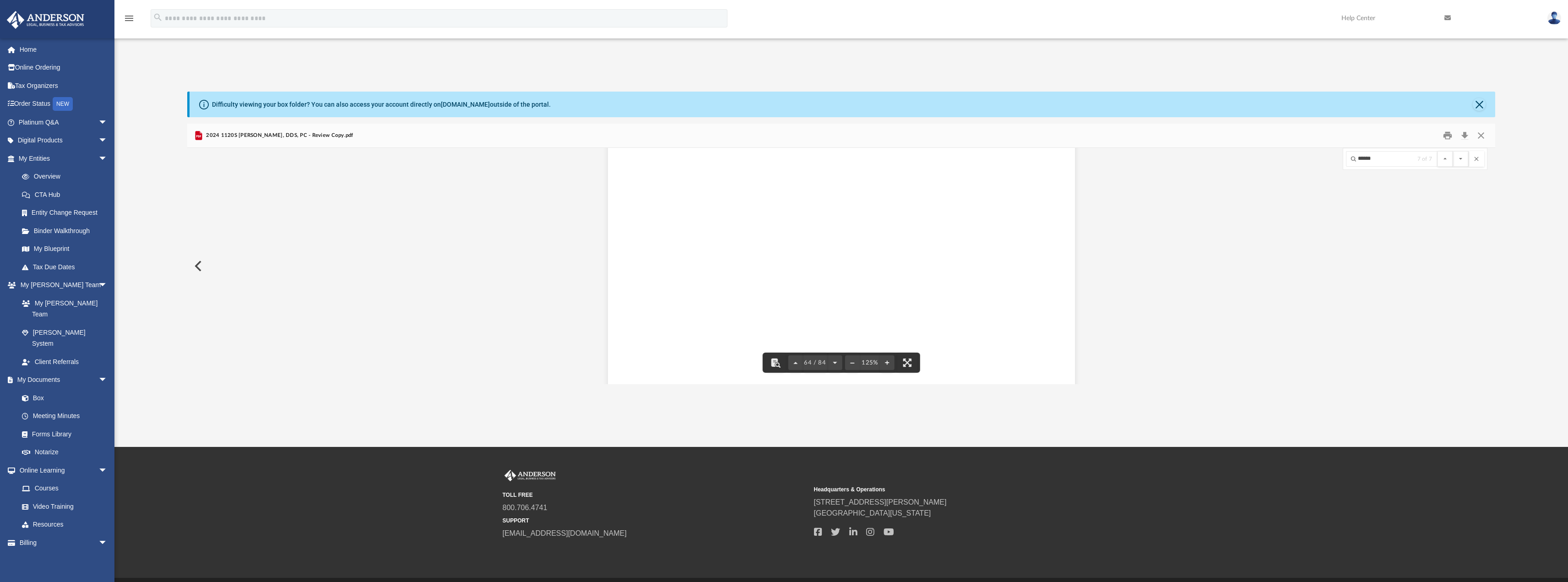
scroll to position [202, 1301]
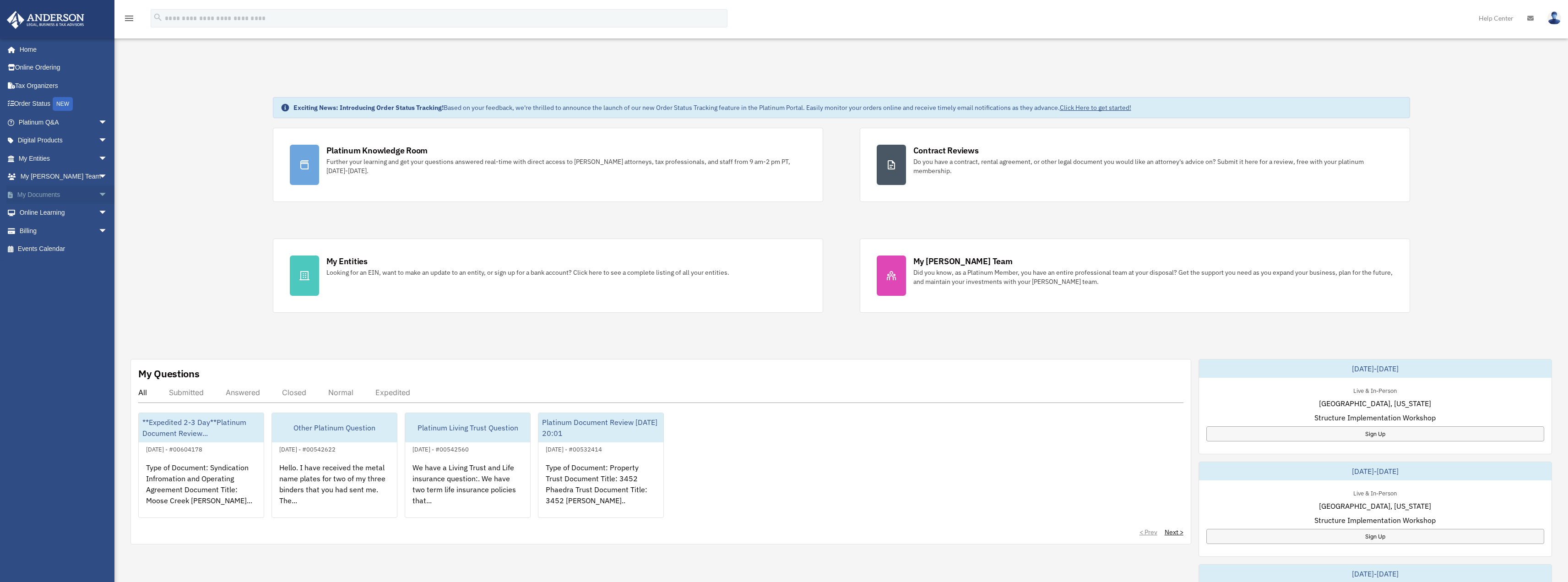
click at [98, 194] on span "arrow_drop_down" at bounding box center [107, 195] width 18 height 19
click at [40, 209] on link "Box" at bounding box center [67, 213] width 108 height 18
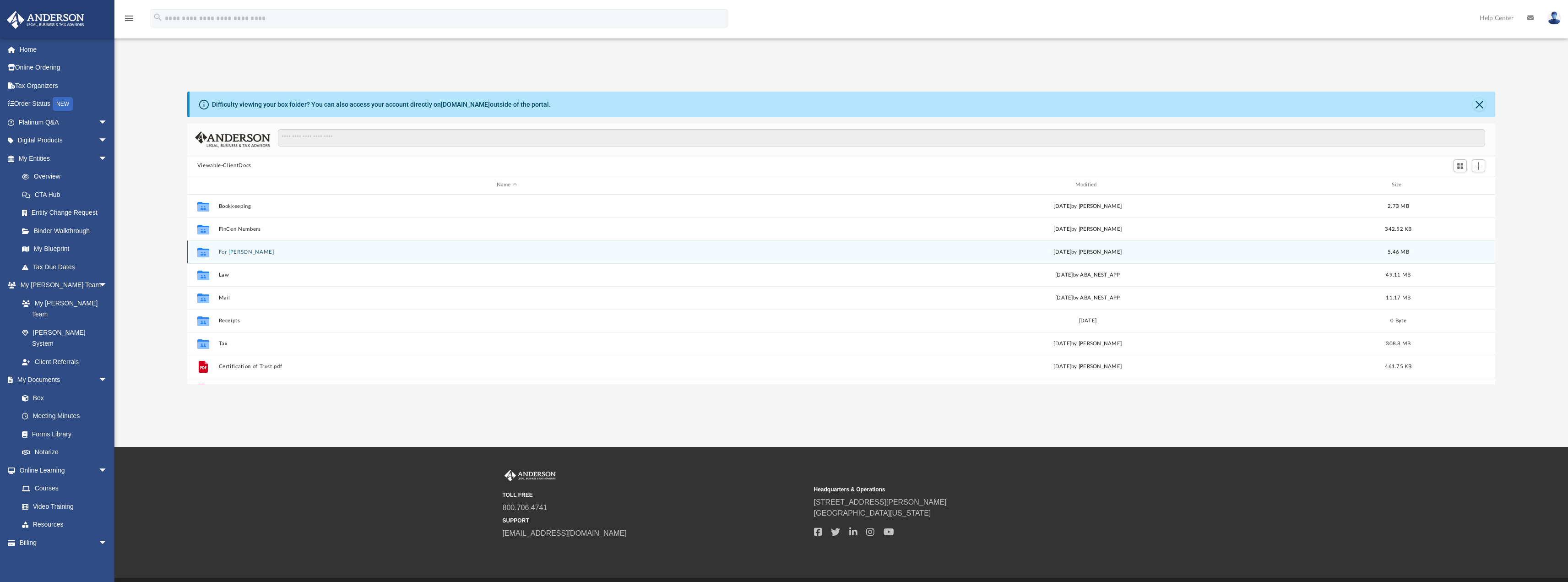
scroll to position [202, 1301]
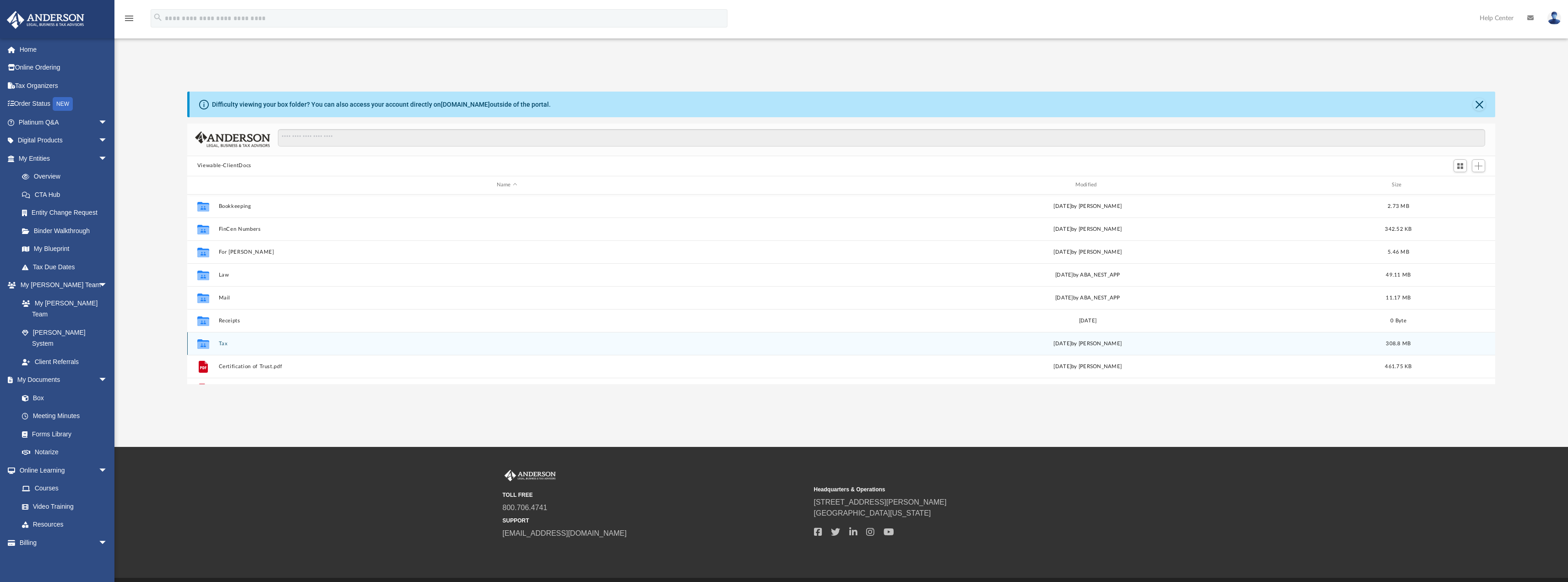
click at [226, 346] on button "Tax" at bounding box center [507, 343] width 577 height 6
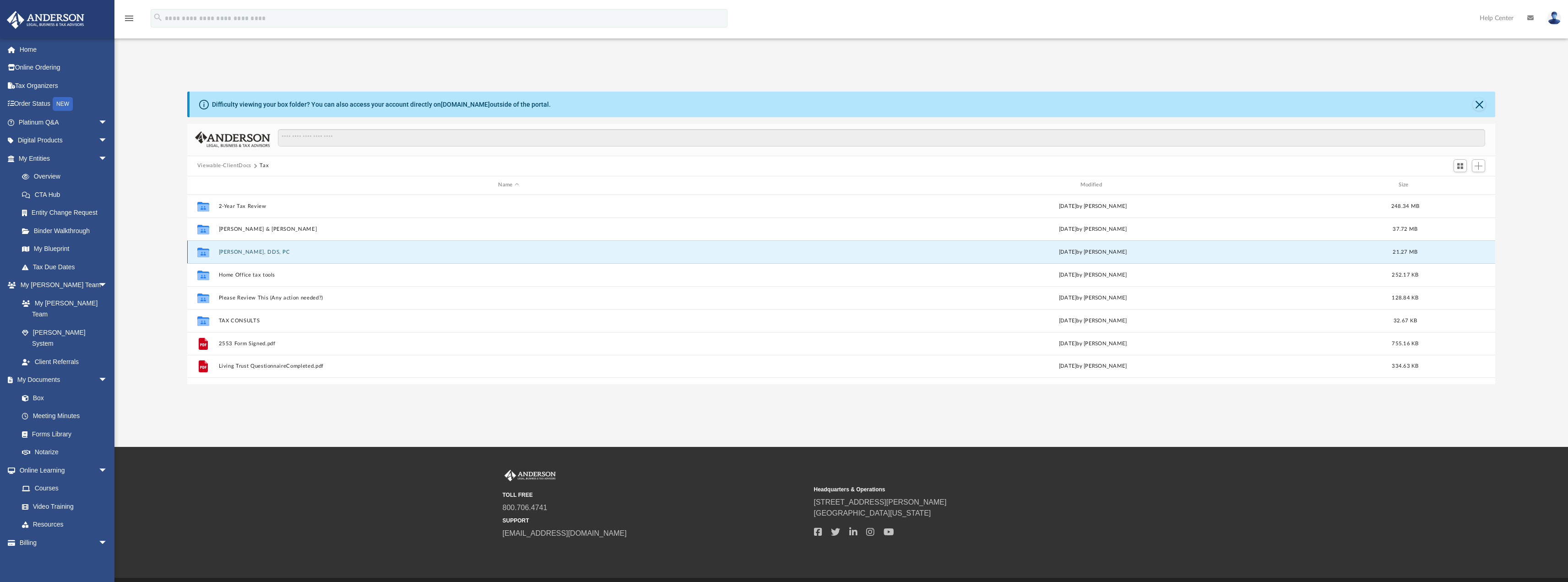
click at [245, 249] on button "[PERSON_NAME], DDS, PC" at bounding box center [508, 252] width 580 height 6
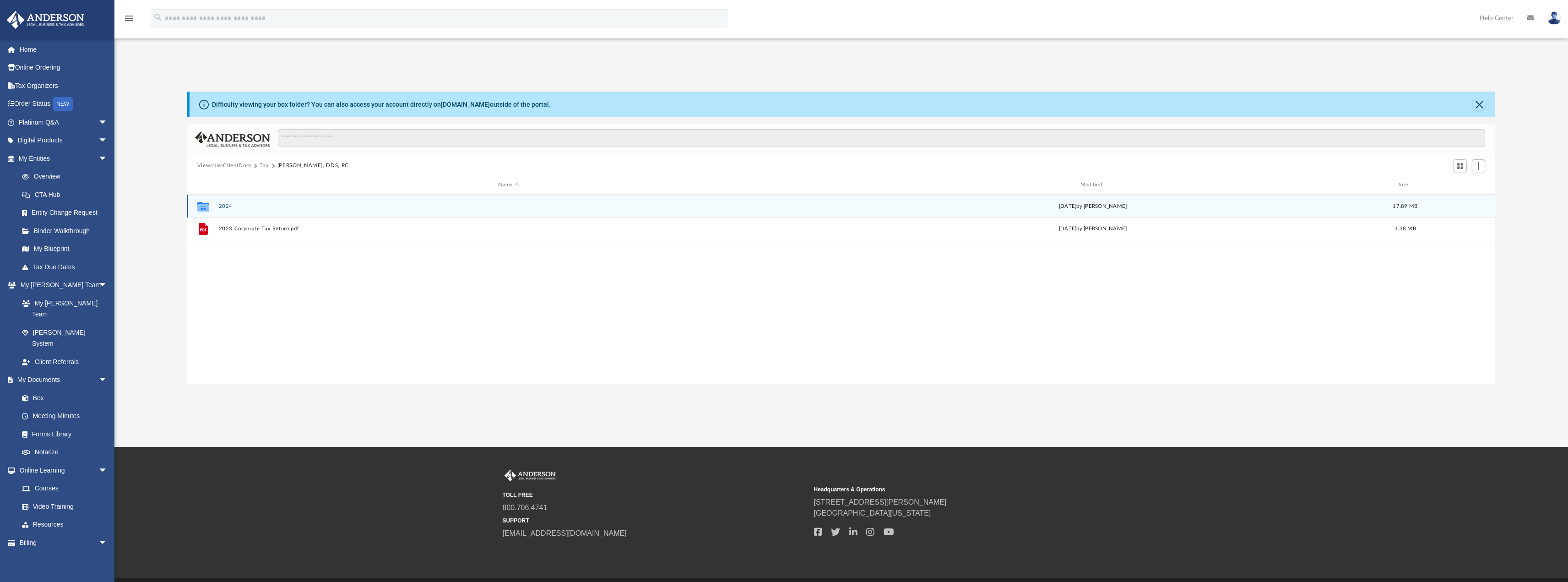
click at [226, 203] on button "2024" at bounding box center [508, 206] width 580 height 6
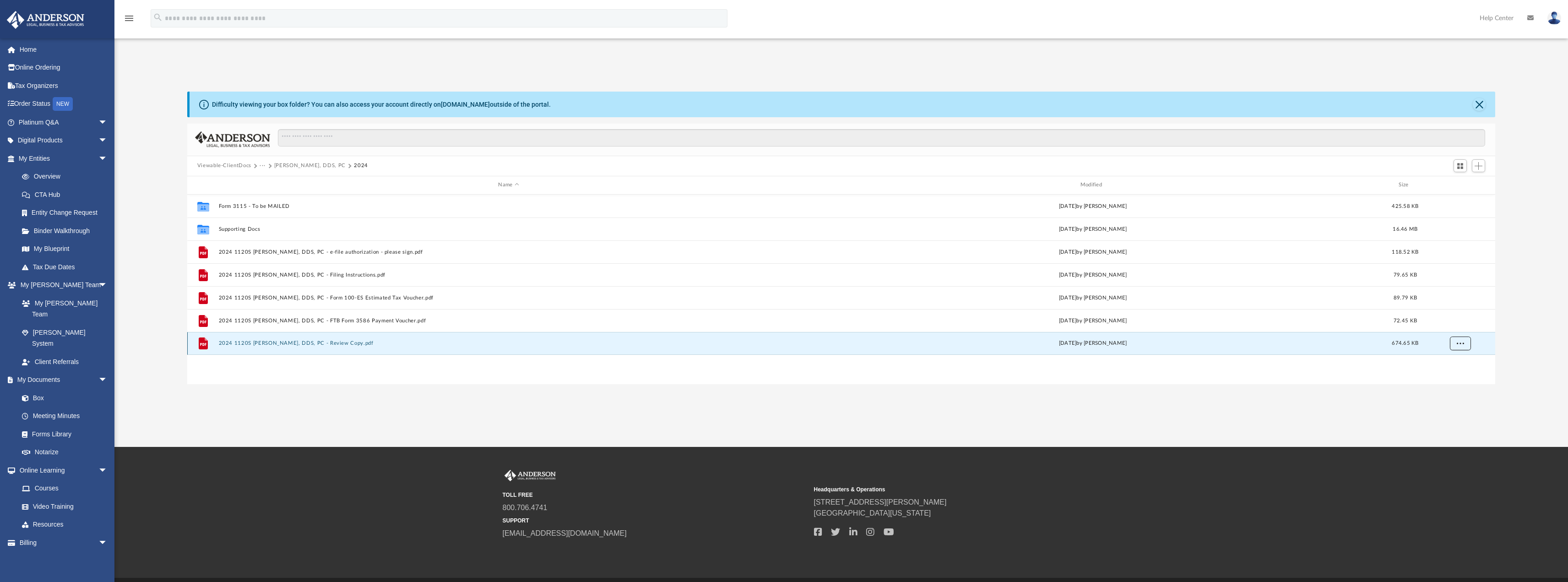
click at [1460, 343] on span "More options" at bounding box center [1460, 343] width 7 height 5
click at [1455, 377] on li "Download" at bounding box center [1452, 376] width 27 height 9
